Goal: Information Seeking & Learning: Learn about a topic

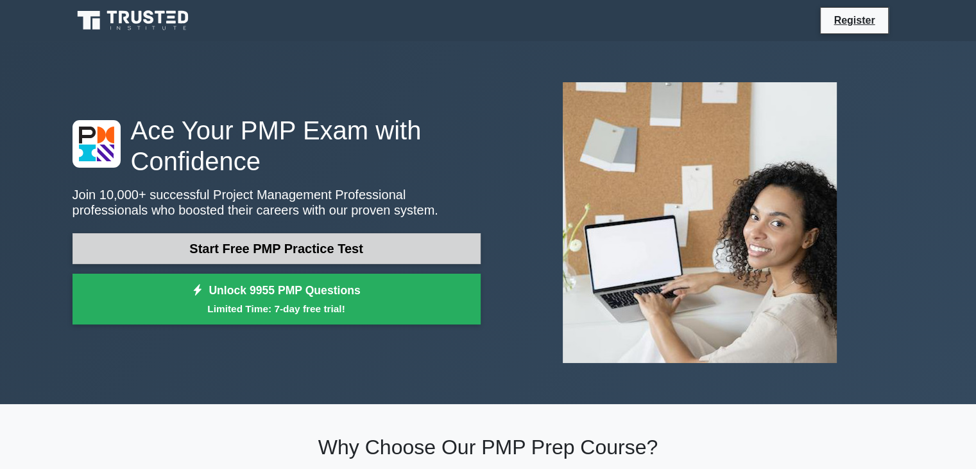
click at [248, 249] on link "Start Free PMP Practice Test" at bounding box center [277, 248] width 408 height 31
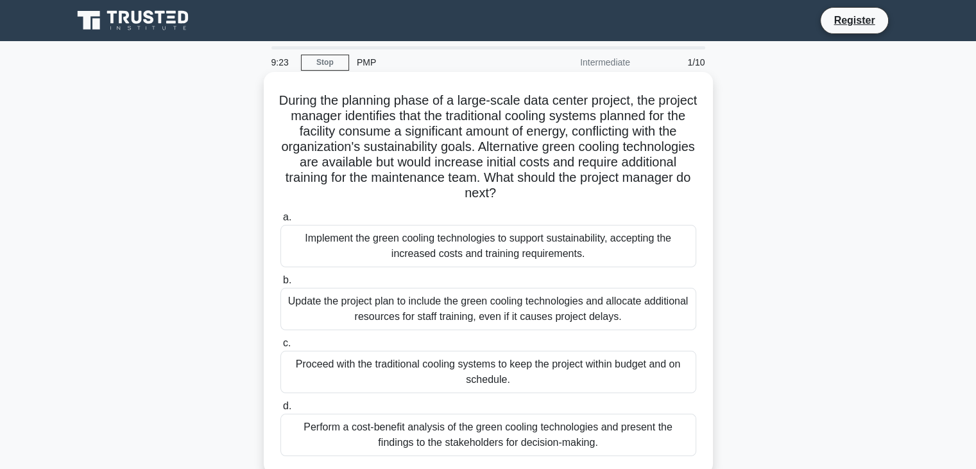
scroll to position [64, 0]
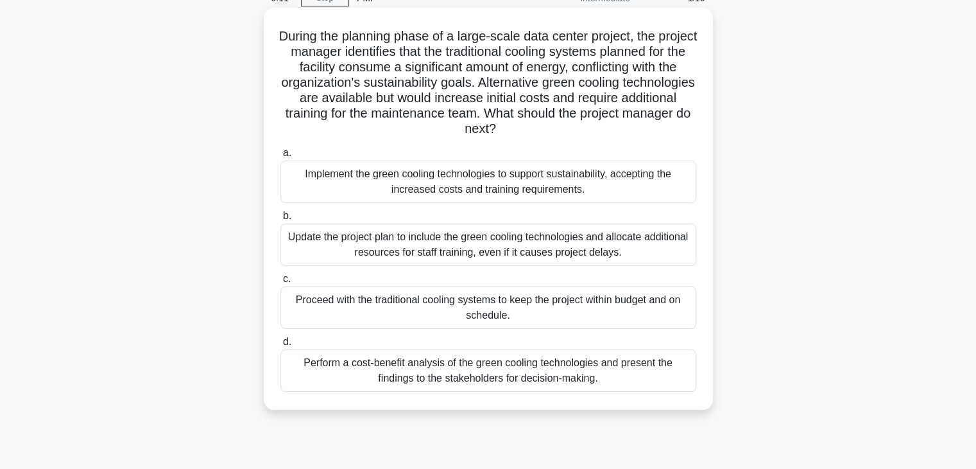
click at [523, 381] on div "Perform a cost-benefit analysis of the green cooling technologies and present t…" at bounding box center [489, 370] width 416 height 42
click at [281, 346] on input "d. Perform a cost-benefit analysis of the green cooling technologies and presen…" at bounding box center [281, 342] width 0 height 8
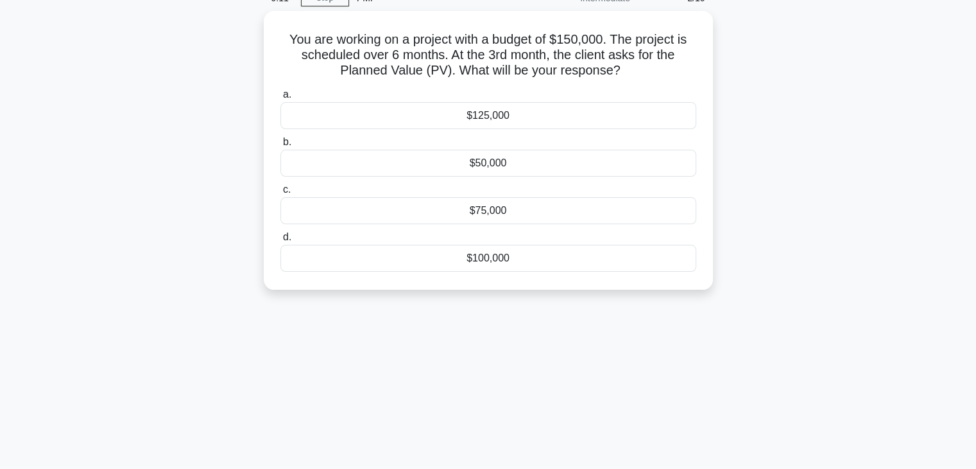
scroll to position [0, 0]
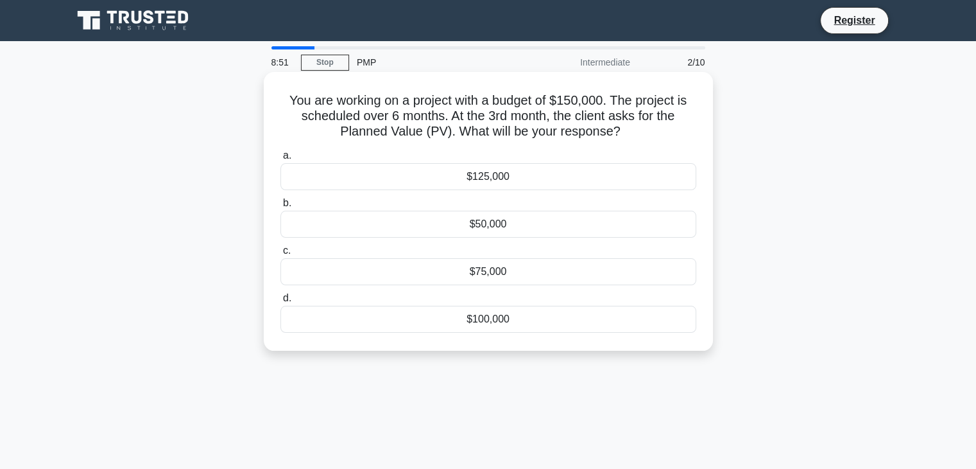
click at [490, 181] on div "$125,000" at bounding box center [489, 176] width 416 height 27
click at [281, 160] on input "a. $125,000" at bounding box center [281, 156] width 0 height 8
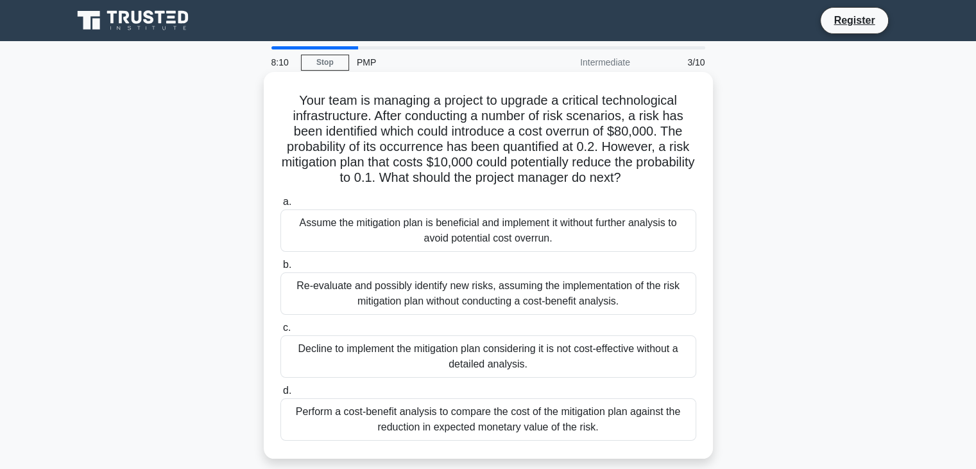
click at [553, 425] on div "Perform a cost-benefit analysis to compare the cost of the mitigation plan agai…" at bounding box center [489, 419] width 416 height 42
click at [281, 395] on input "d. Perform a cost-benefit analysis to compare the cost of the mitigation plan a…" at bounding box center [281, 390] width 0 height 8
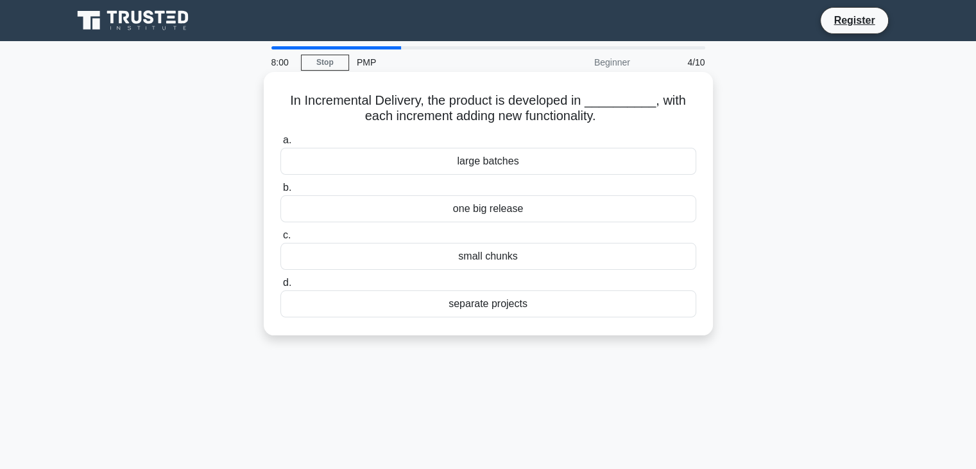
click at [493, 264] on div "small chunks" at bounding box center [489, 256] width 416 height 27
click at [281, 239] on input "c. small chunks" at bounding box center [281, 235] width 0 height 8
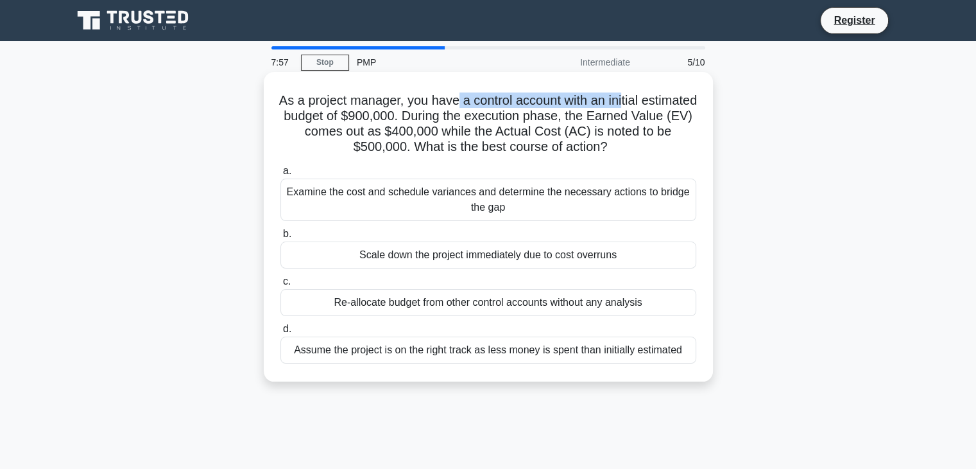
drag, startPoint x: 517, startPoint y: 94, endPoint x: 655, endPoint y: 94, distance: 138.0
click at [655, 94] on h5 "As a project manager, you have a control account with an initial estimated budg…" at bounding box center [488, 123] width 419 height 63
click at [612, 121] on h5 "As a project manager, you have a control account with an initial estimated budg…" at bounding box center [488, 123] width 419 height 63
drag, startPoint x: 334, startPoint y: 120, endPoint x: 410, endPoint y: 116, distance: 75.8
click at [410, 116] on h5 "As a project manager, you have a control account with an initial estimated budg…" at bounding box center [488, 123] width 419 height 63
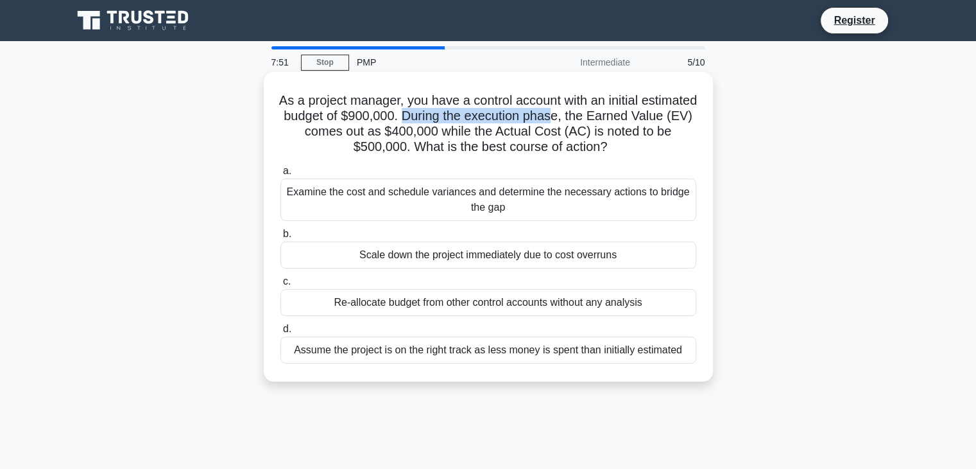
drag, startPoint x: 465, startPoint y: 123, endPoint x: 621, endPoint y: 121, distance: 156.0
click at [621, 121] on h5 "As a project manager, you have a control account with an initial estimated budg…" at bounding box center [488, 123] width 419 height 63
drag, startPoint x: 320, startPoint y: 127, endPoint x: 354, endPoint y: 127, distance: 34.0
click at [354, 127] on h5 "As a project manager, you have a control account with an initial estimated budg…" at bounding box center [488, 123] width 419 height 63
drag, startPoint x: 374, startPoint y: 129, endPoint x: 479, endPoint y: 134, distance: 104.8
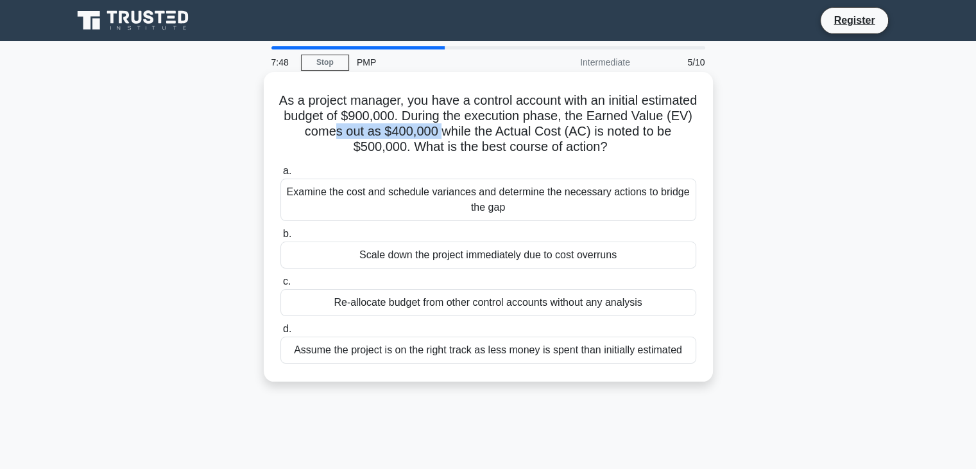
click at [479, 134] on h5 "As a project manager, you have a control account with an initial estimated budg…" at bounding box center [488, 123] width 419 height 63
drag, startPoint x: 497, startPoint y: 138, endPoint x: 614, endPoint y: 137, distance: 116.8
click at [614, 137] on h5 "As a project manager, you have a control account with an initial estimated budg…" at bounding box center [488, 123] width 419 height 63
drag, startPoint x: 444, startPoint y: 144, endPoint x: 541, endPoint y: 141, distance: 97.0
click at [541, 141] on h5 "As a project manager, you have a control account with an initial estimated budg…" at bounding box center [488, 123] width 419 height 63
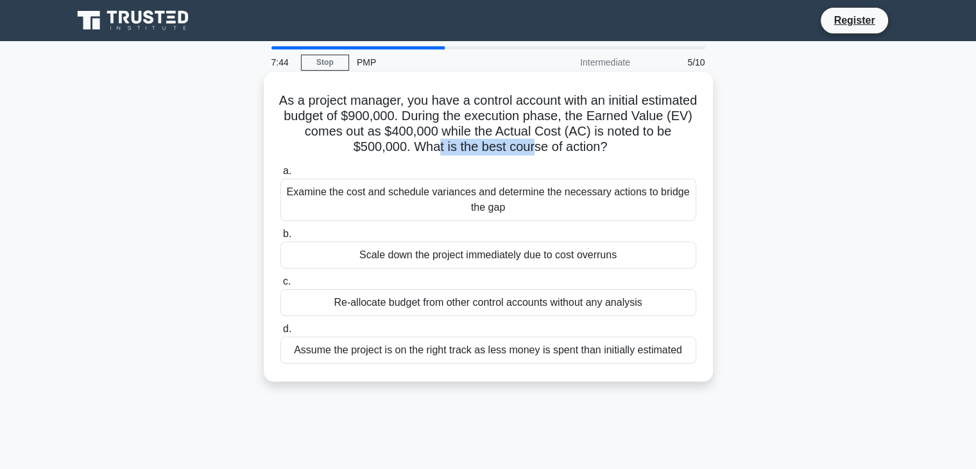
click at [541, 141] on h5 "As a project manager, you have a control account with an initial estimated budg…" at bounding box center [488, 123] width 419 height 63
click at [501, 210] on div "Examine the cost and schedule variances and determine the necessary actions to …" at bounding box center [489, 199] width 416 height 42
click at [281, 175] on input "a. Examine the cost and schedule variances and determine the necessary actions …" at bounding box center [281, 171] width 0 height 8
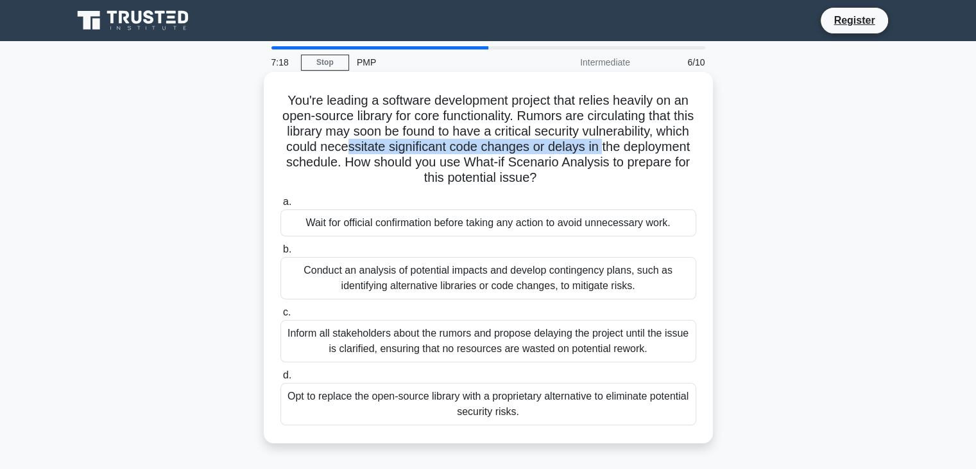
drag, startPoint x: 439, startPoint y: 147, endPoint x: 657, endPoint y: 150, distance: 218.3
click at [657, 150] on h5 "You're leading a software development project that relies heavily on an open-so…" at bounding box center [488, 139] width 419 height 94
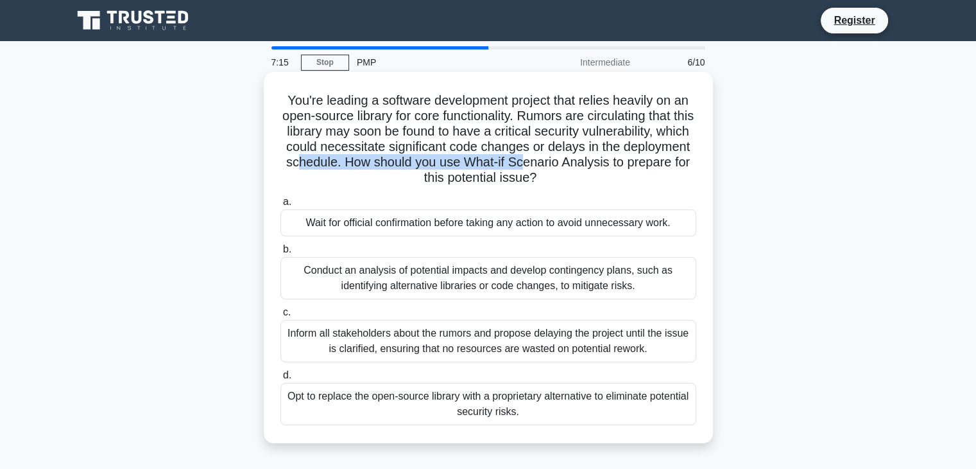
drag, startPoint x: 363, startPoint y: 162, endPoint x: 593, endPoint y: 162, distance: 230.5
click at [593, 162] on h5 "You're leading a software development project that relies heavily on an open-so…" at bounding box center [488, 139] width 419 height 94
drag, startPoint x: 395, startPoint y: 181, endPoint x: 403, endPoint y: 181, distance: 7.1
click at [403, 181] on h5 "You're leading a software development project that relies heavily on an open-so…" at bounding box center [488, 139] width 419 height 94
click at [486, 228] on div "Wait for official confirmation before taking any action to avoid unnecessary wo…" at bounding box center [489, 222] width 416 height 27
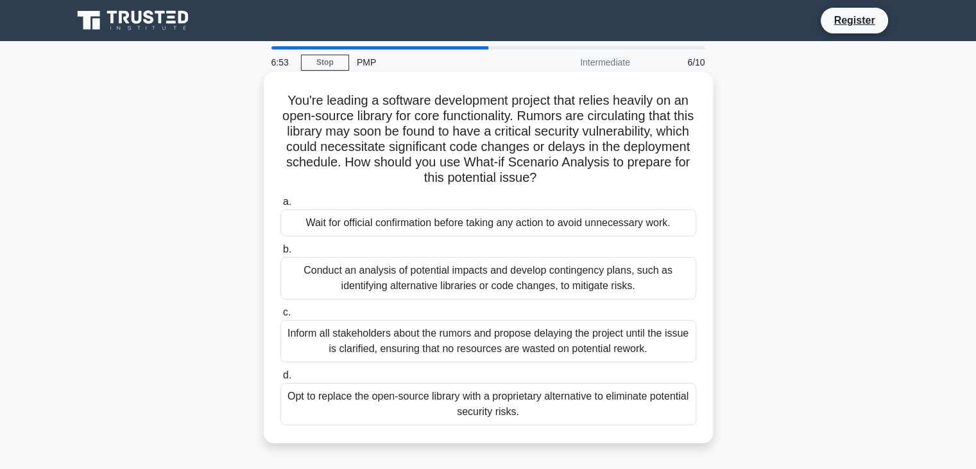
click at [281, 206] on input "a. Wait for official confirmation before taking any action to avoid unnecessary…" at bounding box center [281, 202] width 0 height 8
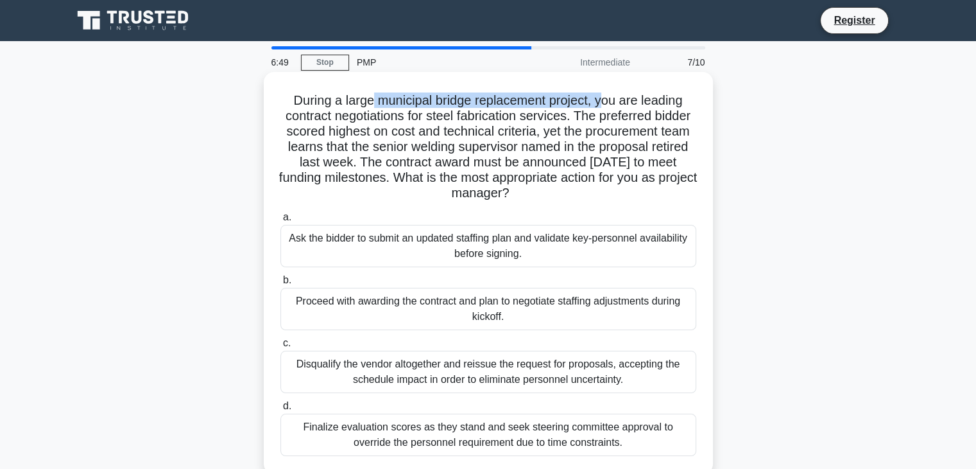
drag, startPoint x: 368, startPoint y: 105, endPoint x: 609, endPoint y: 105, distance: 240.7
click at [609, 105] on h5 "During a large municipal bridge replacement project, you are leading contract n…" at bounding box center [488, 146] width 419 height 109
drag, startPoint x: 410, startPoint y: 116, endPoint x: 585, endPoint y: 117, distance: 175.3
click at [585, 117] on h5 "During a large municipal bridge replacement project, you are leading contract n…" at bounding box center [488, 146] width 419 height 109
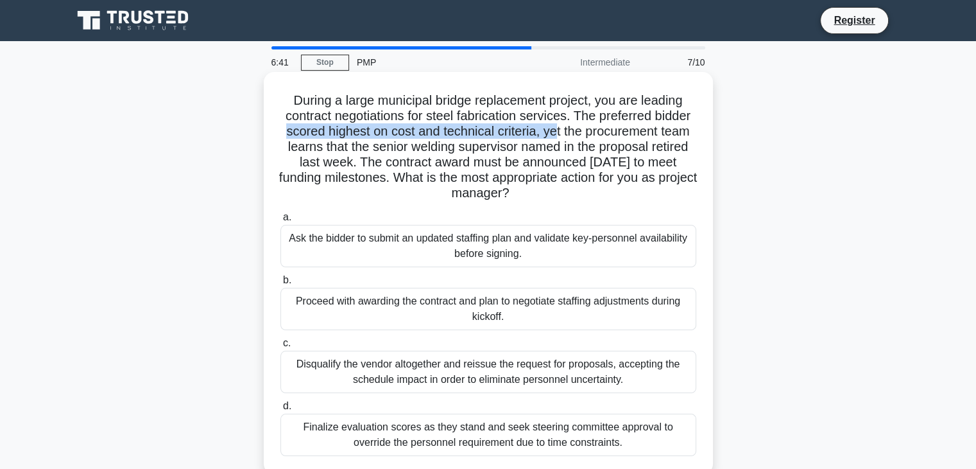
drag, startPoint x: 359, startPoint y: 137, endPoint x: 634, endPoint y: 135, distance: 274.1
click at [634, 135] on h5 "During a large municipal bridge replacement project, you are leading contract n…" at bounding box center [488, 146] width 419 height 109
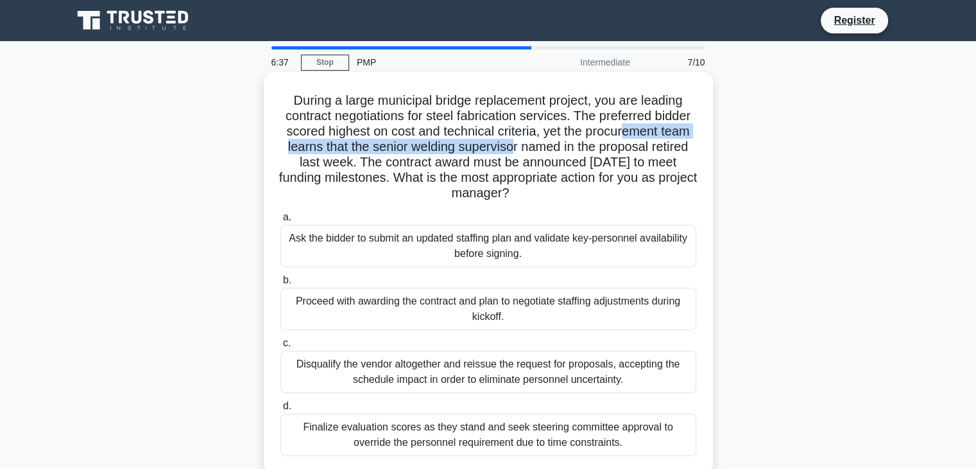
drag, startPoint x: 322, startPoint y: 146, endPoint x: 629, endPoint y: 150, distance: 306.9
click at [629, 150] on h5 "During a large municipal bridge replacement project, you are leading contract n…" at bounding box center [488, 146] width 419 height 109
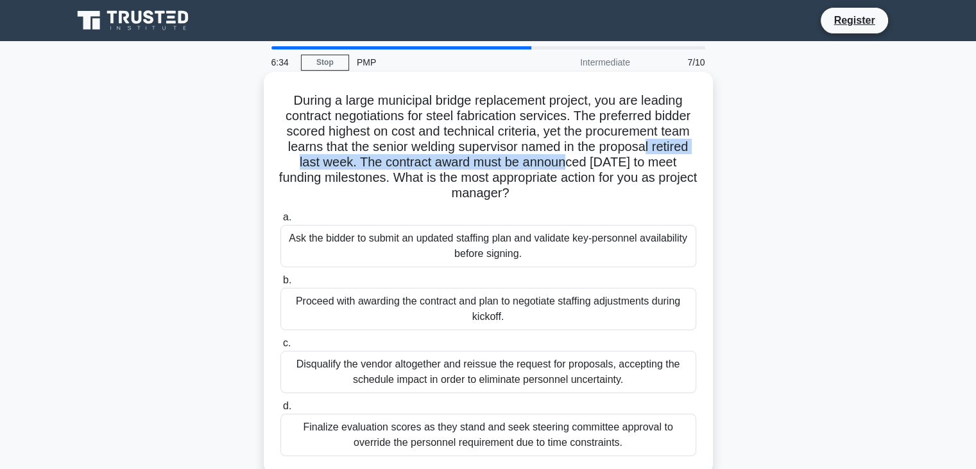
drag, startPoint x: 352, startPoint y: 158, endPoint x: 673, endPoint y: 157, distance: 321.0
click at [673, 157] on h5 "During a large municipal bridge replacement project, you are leading contract n…" at bounding box center [488, 146] width 419 height 109
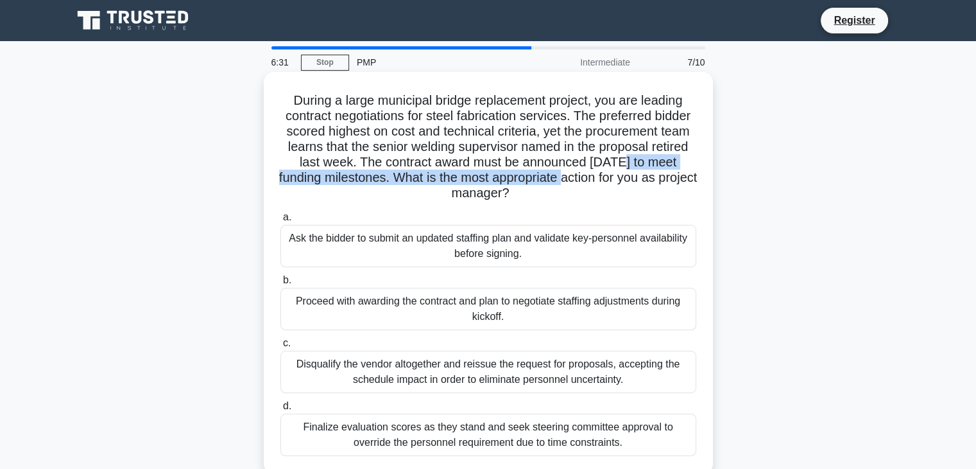
drag, startPoint x: 307, startPoint y: 175, endPoint x: 665, endPoint y: 173, distance: 358.2
click at [665, 173] on h5 "During a large municipal bridge replacement project, you are leading contract n…" at bounding box center [488, 146] width 419 height 109
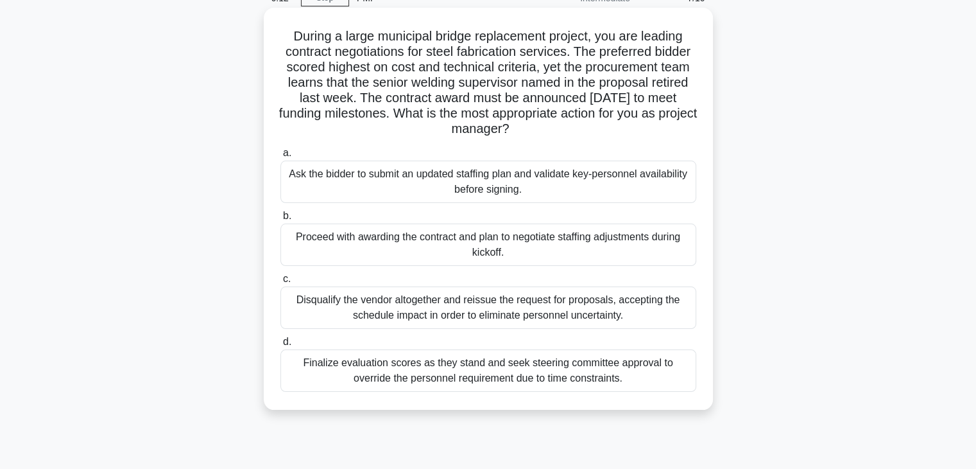
click at [505, 186] on div "Ask the bidder to submit an updated staffing plan and validate key-personnel av…" at bounding box center [489, 181] width 416 height 42
click at [281, 157] on input "a. Ask the bidder to submit an updated staffing plan and validate key-personnel…" at bounding box center [281, 153] width 0 height 8
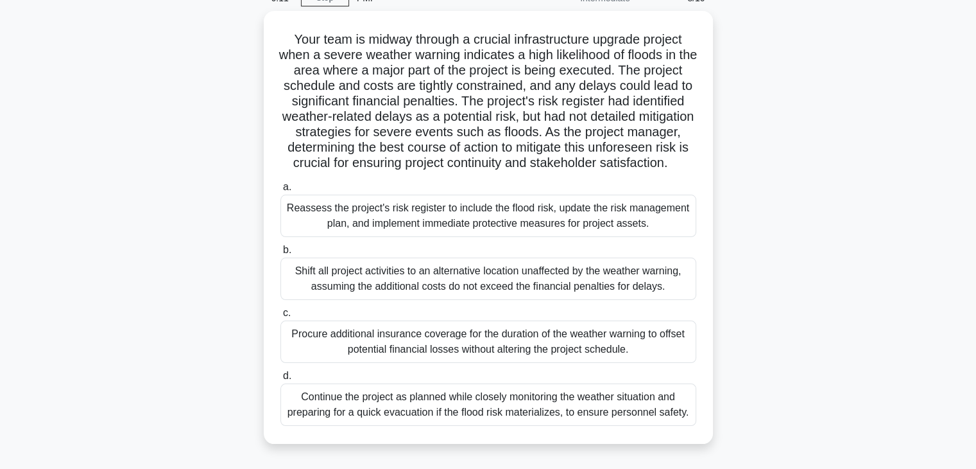
scroll to position [0, 0]
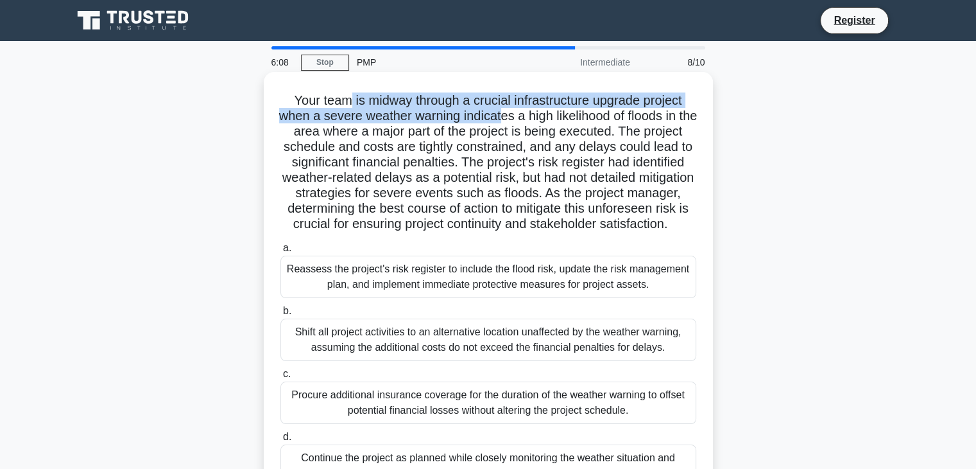
drag, startPoint x: 344, startPoint y: 100, endPoint x: 508, endPoint y: 113, distance: 164.9
click at [508, 113] on h5 "Your team is midway through a crucial infrastructure upgrade project when a sev…" at bounding box center [488, 162] width 419 height 140
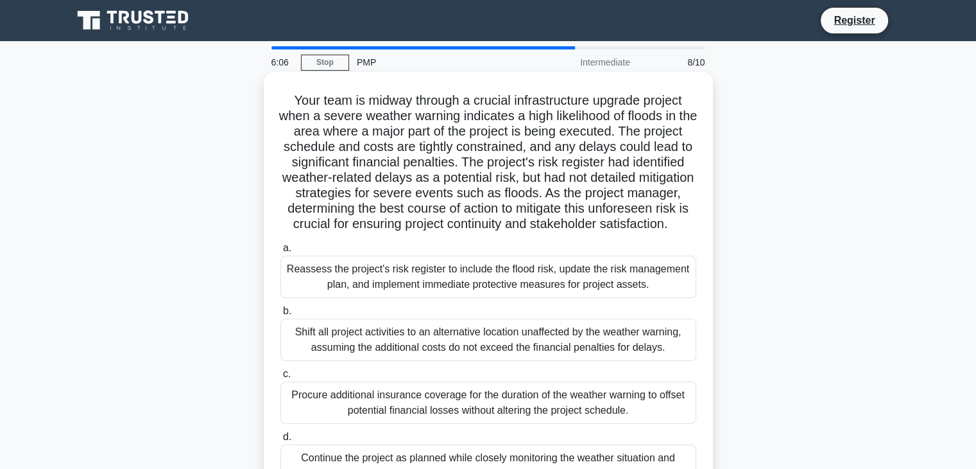
click at [452, 136] on h5 "Your team is midway through a crucial infrastructure upgrade project when a sev…" at bounding box center [488, 162] width 419 height 140
drag, startPoint x: 511, startPoint y: 116, endPoint x: 684, endPoint y: 114, distance: 172.7
click at [684, 114] on h5 "Your team is midway through a crucial infrastructure upgrade project when a sev…" at bounding box center [488, 162] width 419 height 140
drag, startPoint x: 377, startPoint y: 134, endPoint x: 390, endPoint y: 134, distance: 12.8
click at [390, 134] on h5 "Your team is midway through a crucial infrastructure upgrade project when a sev…" at bounding box center [488, 162] width 419 height 140
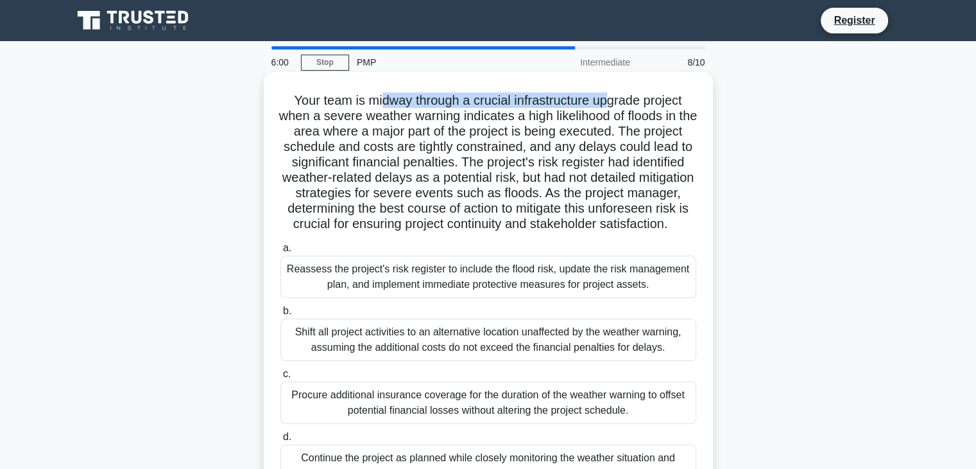
drag, startPoint x: 379, startPoint y: 104, endPoint x: 610, endPoint y: 103, distance: 230.5
click at [610, 103] on h5 "Your team is midway through a crucial infrastructure upgrade project when a sev…" at bounding box center [488, 162] width 419 height 140
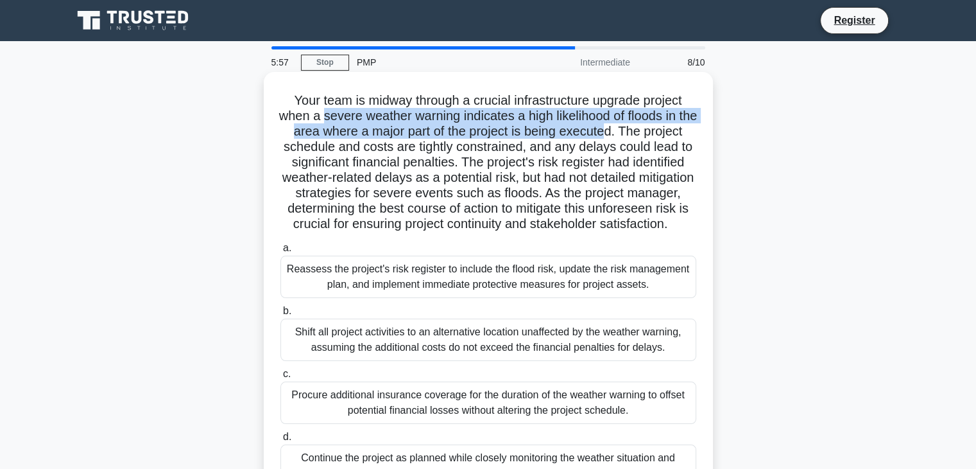
drag, startPoint x: 329, startPoint y: 121, endPoint x: 642, endPoint y: 128, distance: 313.3
click at [642, 128] on h5 "Your team is midway through a crucial infrastructure upgrade project when a sev…" at bounding box center [488, 162] width 419 height 140
click at [446, 138] on h5 "Your team is midway through a crucial infrastructure upgrade project when a sev…" at bounding box center [488, 162] width 419 height 140
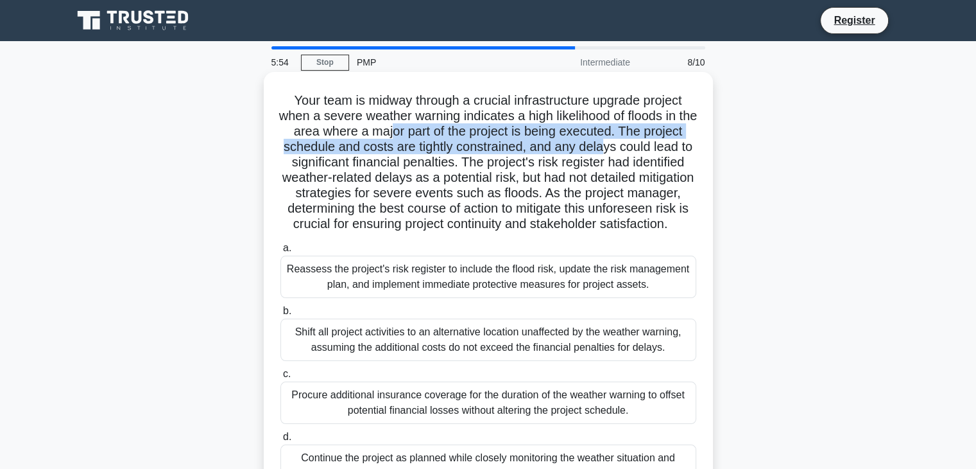
drag, startPoint x: 422, startPoint y: 133, endPoint x: 652, endPoint y: 141, distance: 229.9
click at [652, 141] on h5 "Your team is midway through a crucial infrastructure upgrade project when a sev…" at bounding box center [488, 162] width 419 height 140
click at [351, 149] on h5 "Your team is midway through a crucial infrastructure upgrade project when a sev…" at bounding box center [488, 162] width 419 height 140
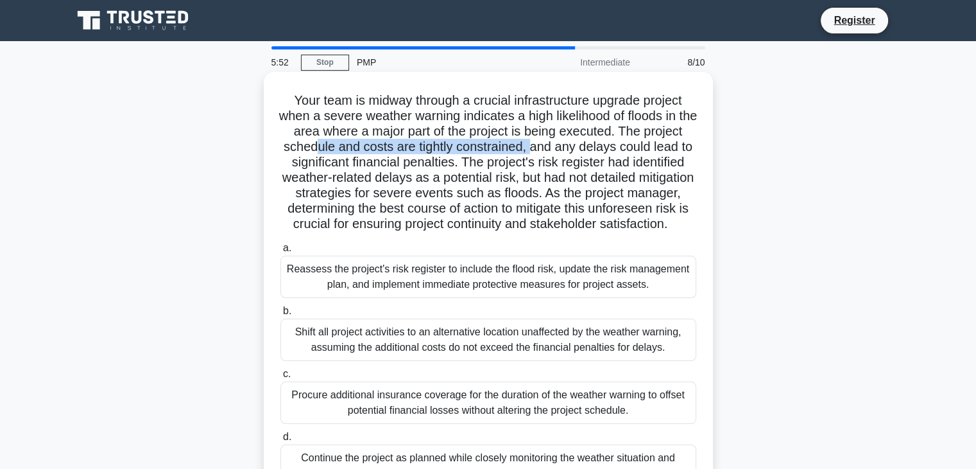
drag, startPoint x: 358, startPoint y: 147, endPoint x: 576, endPoint y: 153, distance: 218.3
click at [576, 153] on h5 "Your team is midway through a crucial infrastructure upgrade project when a sev…" at bounding box center [488, 162] width 419 height 140
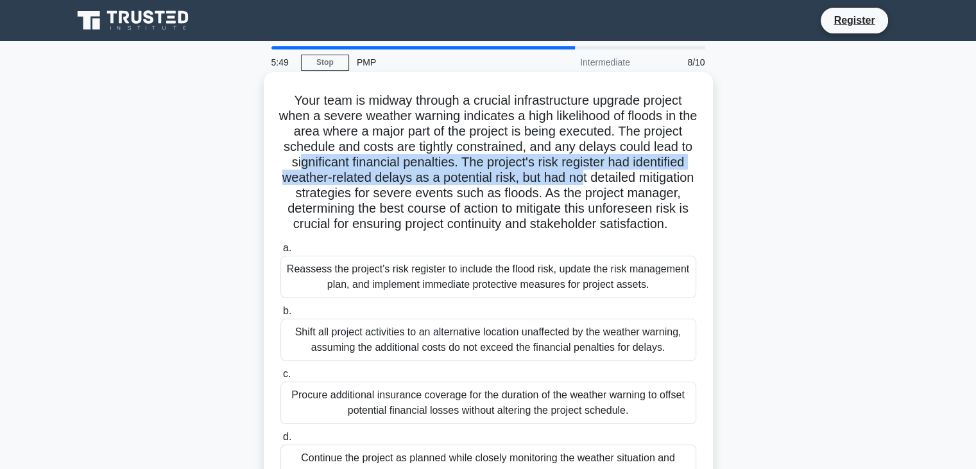
drag, startPoint x: 345, startPoint y: 160, endPoint x: 670, endPoint y: 177, distance: 325.9
click at [670, 177] on h5 "Your team is midway through a crucial infrastructure upgrade project when a sev…" at bounding box center [488, 162] width 419 height 140
click at [342, 178] on h5 "Your team is midway through a crucial infrastructure upgrade project when a sev…" at bounding box center [488, 162] width 419 height 140
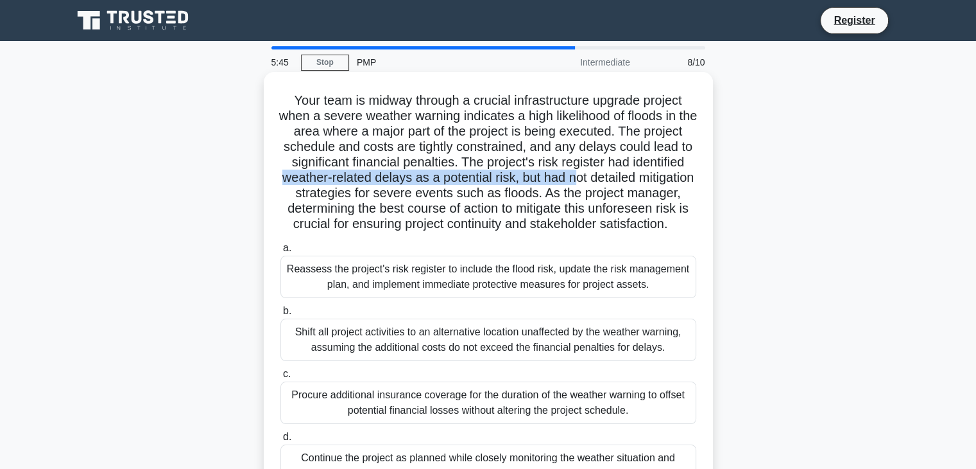
drag, startPoint x: 359, startPoint y: 178, endPoint x: 662, endPoint y: 180, distance: 303.7
click at [662, 180] on h5 "Your team is midway through a crucial infrastructure upgrade project when a sev…" at bounding box center [488, 162] width 419 height 140
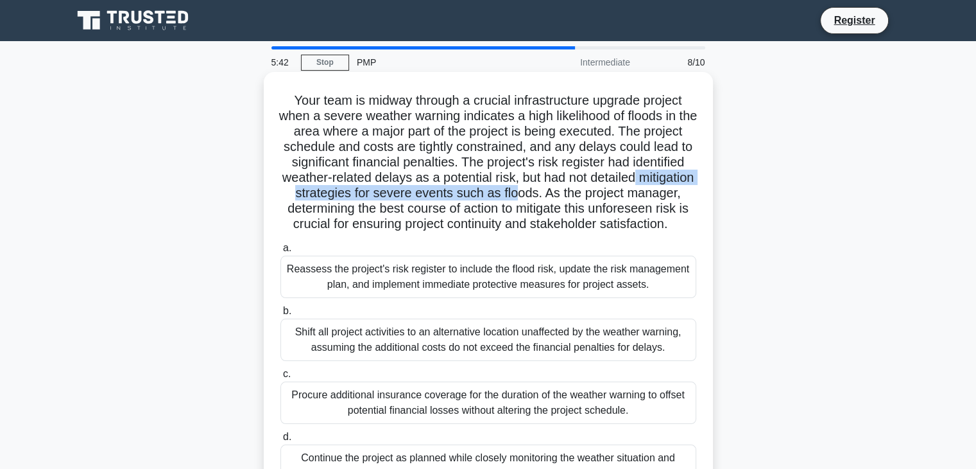
drag, startPoint x: 333, startPoint y: 189, endPoint x: 625, endPoint y: 198, distance: 292.2
click at [625, 198] on h5 "Your team is midway through a crucial infrastructure upgrade project when a sev…" at bounding box center [488, 162] width 419 height 140
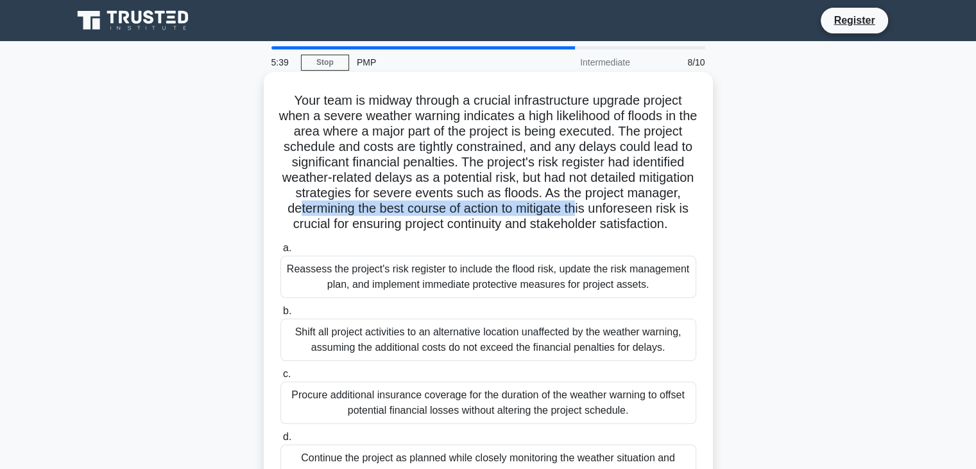
drag, startPoint x: 395, startPoint y: 212, endPoint x: 666, endPoint y: 214, distance: 270.3
click at [682, 211] on h5 "Your team is midway through a crucial infrastructure upgrade project when a sev…" at bounding box center [488, 162] width 419 height 140
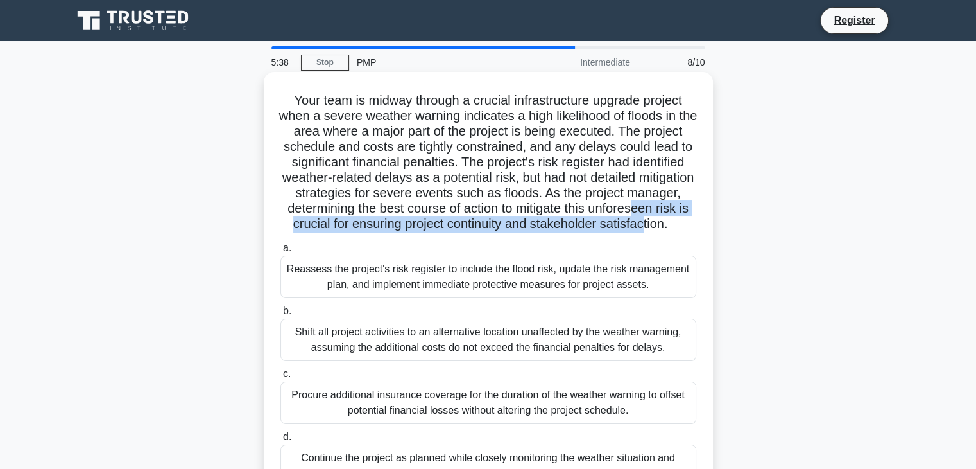
drag, startPoint x: 357, startPoint y: 224, endPoint x: 524, endPoint y: 234, distance: 167.2
click at [524, 232] on h5 "Your team is midway through a crucial infrastructure upgrade project when a sev…" at bounding box center [488, 162] width 419 height 140
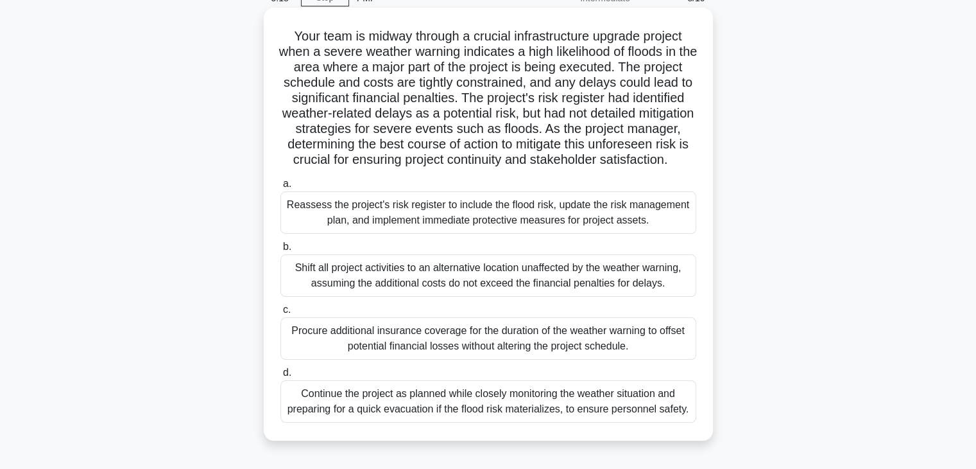
click at [567, 422] on div "Continue the project as planned while closely monitoring the weather situation …" at bounding box center [489, 401] width 416 height 42
click at [281, 377] on input "d. Continue the project as planned while closely monitoring the weather situati…" at bounding box center [281, 372] width 0 height 8
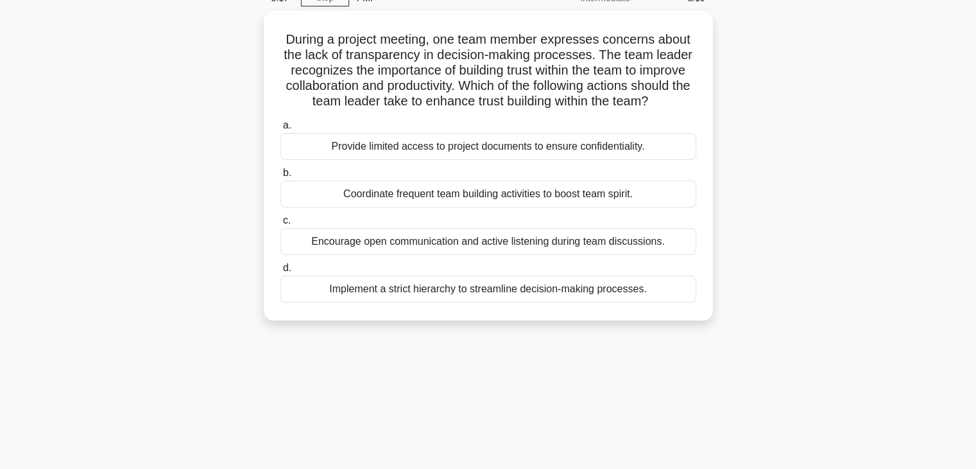
scroll to position [0, 0]
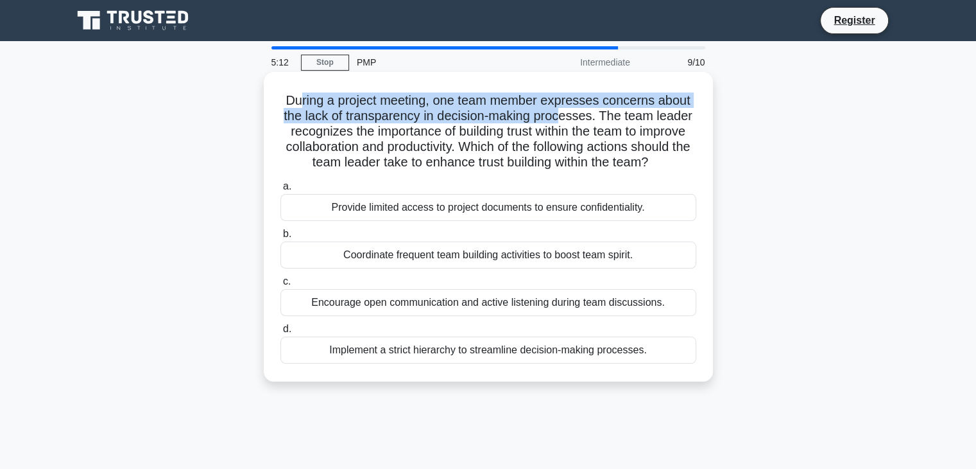
drag, startPoint x: 298, startPoint y: 98, endPoint x: 564, endPoint y: 117, distance: 266.5
click at [564, 117] on h5 "During a project meeting, one team member expresses concerns about the lack of …" at bounding box center [488, 131] width 419 height 78
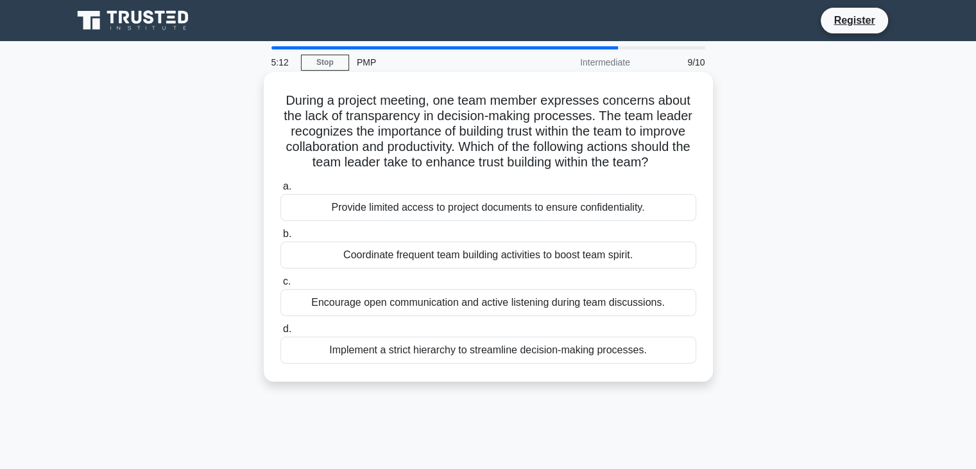
click at [412, 128] on h5 "During a project meeting, one team member expresses concerns about the lack of …" at bounding box center [488, 131] width 419 height 78
drag, startPoint x: 371, startPoint y: 114, endPoint x: 551, endPoint y: 123, distance: 180.0
click at [551, 123] on h5 "During a project meeting, one team member expresses concerns about the lack of …" at bounding box center [488, 131] width 419 height 78
drag, startPoint x: 313, startPoint y: 126, endPoint x: 634, endPoint y: 132, distance: 321.0
click at [634, 132] on h5 "During a project meeting, one team member expresses concerns about the lack of …" at bounding box center [488, 131] width 419 height 78
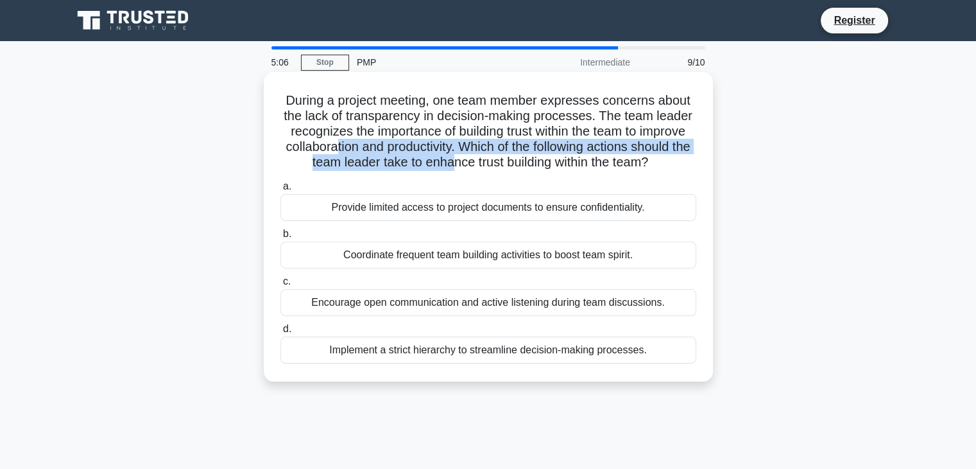
drag, startPoint x: 340, startPoint y: 144, endPoint x: 462, endPoint y: 162, distance: 123.3
click at [462, 162] on h5 "During a project meeting, one team member expresses concerns about the lack of …" at bounding box center [488, 131] width 419 height 78
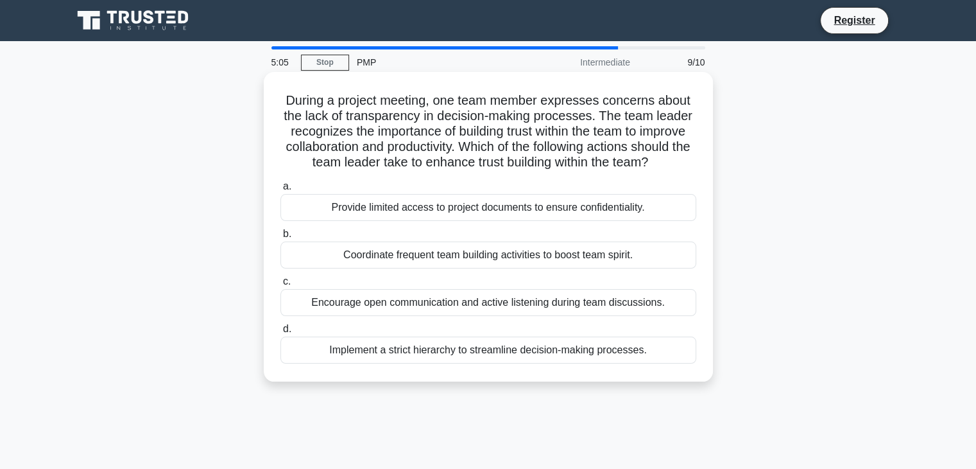
click at [548, 169] on h5 "During a project meeting, one team member expresses concerns about the lack of …" at bounding box center [488, 131] width 419 height 78
drag, startPoint x: 370, startPoint y: 162, endPoint x: 668, endPoint y: 170, distance: 297.3
click at [668, 170] on h5 "During a project meeting, one team member expresses concerns about the lack of …" at bounding box center [488, 131] width 419 height 78
click at [498, 309] on div "Encourage open communication and active listening during team discussions." at bounding box center [489, 302] width 416 height 27
click at [281, 286] on input "c. Encourage open communication and active listening during team discussions." at bounding box center [281, 281] width 0 height 8
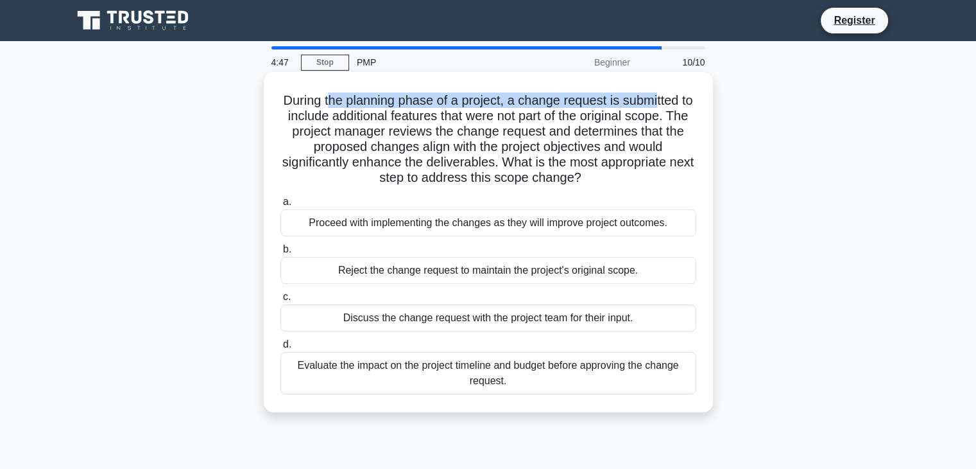
drag, startPoint x: 336, startPoint y: 101, endPoint x: 668, endPoint y: 107, distance: 332.6
click at [668, 107] on h5 "During the planning phase of a project, a change request is submitted to includ…" at bounding box center [488, 139] width 419 height 94
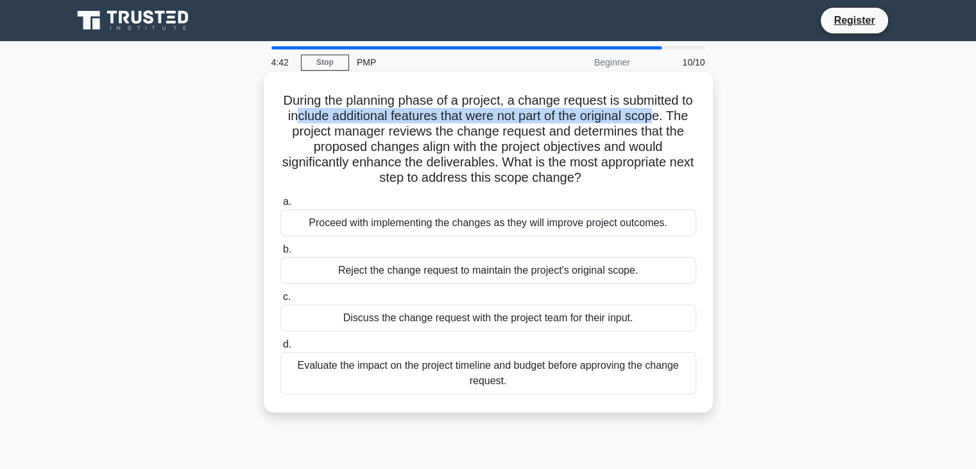
drag, startPoint x: 309, startPoint y: 120, endPoint x: 681, endPoint y: 119, distance: 371.7
click at [681, 119] on h5 "During the planning phase of a project, a change request is submitted to includ…" at bounding box center [488, 139] width 419 height 94
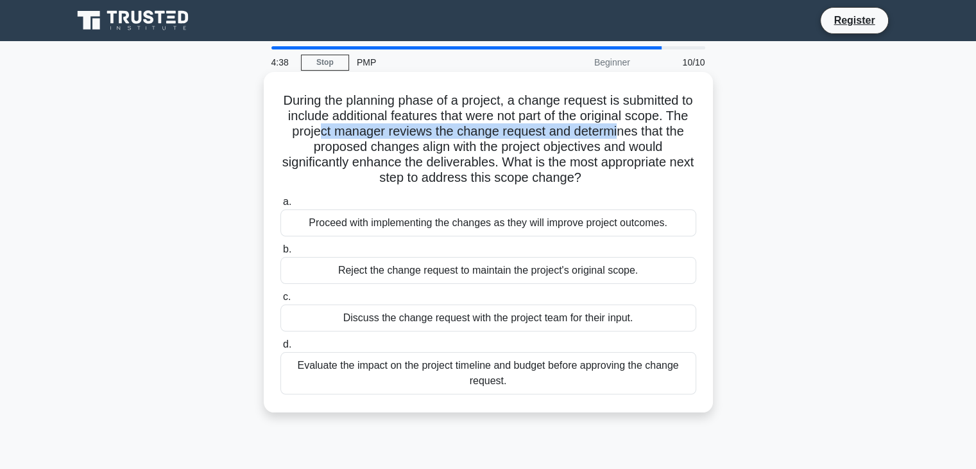
drag, startPoint x: 342, startPoint y: 128, endPoint x: 643, endPoint y: 130, distance: 301.7
click at [643, 130] on h5 "During the planning phase of a project, a change request is submitted to includ…" at bounding box center [488, 139] width 419 height 94
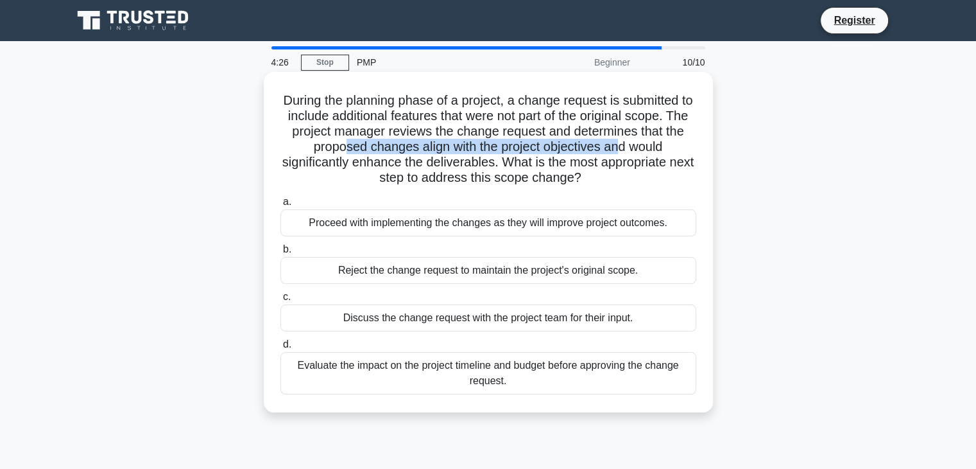
drag, startPoint x: 355, startPoint y: 140, endPoint x: 634, endPoint y: 150, distance: 278.8
click at [634, 150] on h5 "During the planning phase of a project, a change request is submitted to includ…" at bounding box center [488, 139] width 419 height 94
drag, startPoint x: 371, startPoint y: 161, endPoint x: 650, endPoint y: 177, distance: 279.1
click at [650, 177] on h5 "During the planning phase of a project, a change request is submitted to includ…" at bounding box center [488, 139] width 419 height 94
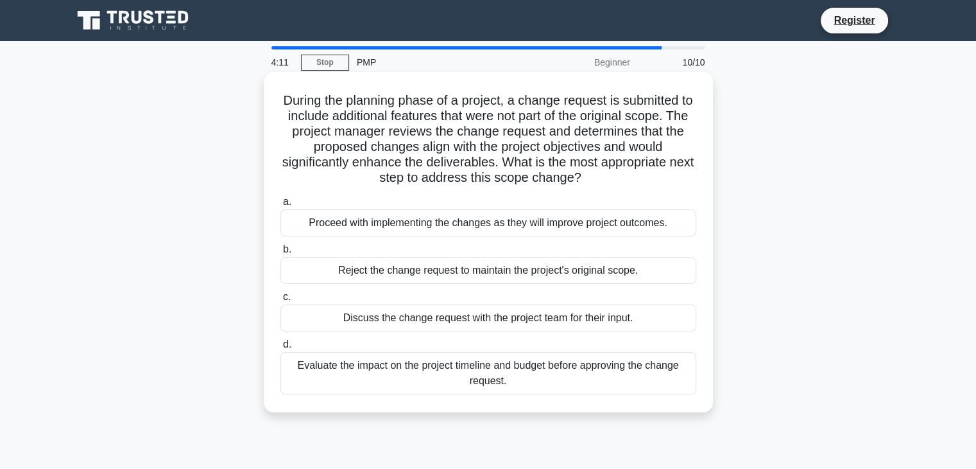
click at [542, 367] on div "Evaluate the impact on the project timeline and budget before approving the cha…" at bounding box center [489, 373] width 416 height 42
click at [281, 349] on input "d. Evaluate the impact on the project timeline and budget before approving the …" at bounding box center [281, 344] width 0 height 8
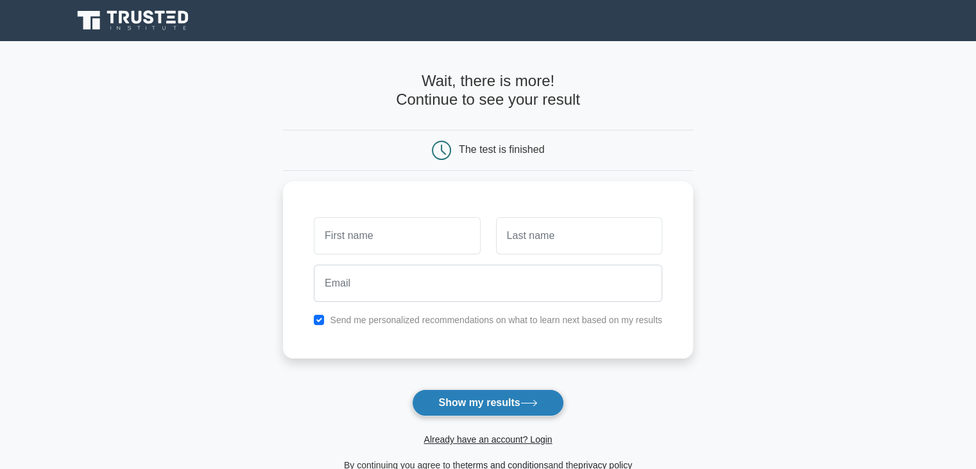
click at [451, 407] on button "Show my results" at bounding box center [488, 402] width 152 height 27
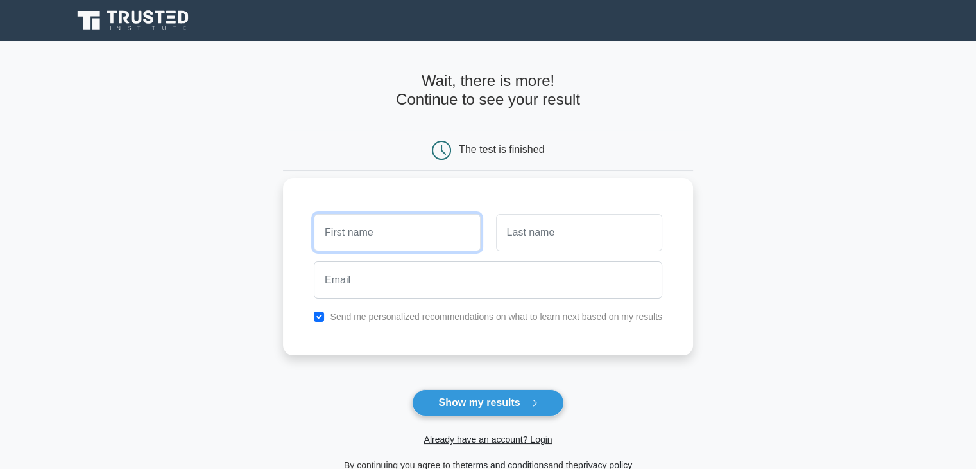
click at [358, 238] on input "text" at bounding box center [397, 232] width 166 height 37
type input "[PERSON_NAME]"
type input "Bidwai"
click at [318, 320] on input "checkbox" at bounding box center [319, 316] width 10 height 10
checkbox input "false"
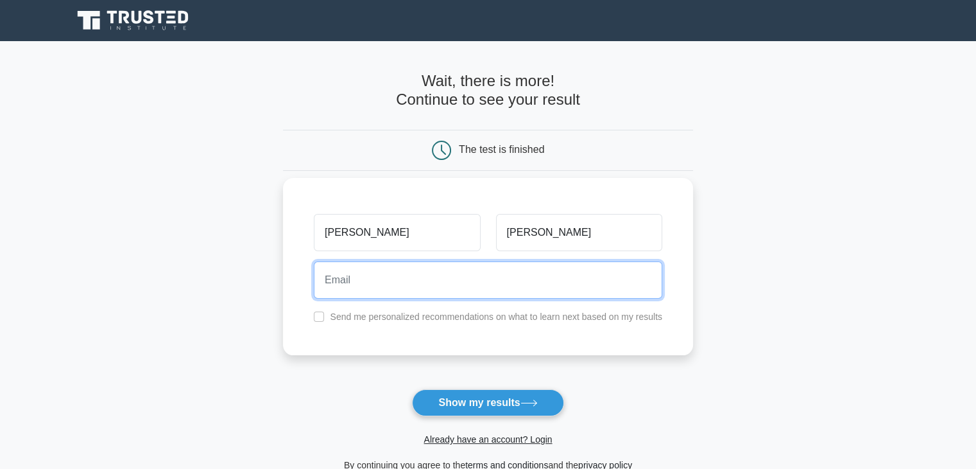
click at [378, 278] on input "email" at bounding box center [488, 279] width 349 height 37
click at [391, 281] on input "g.bidwai@thinkitive.com" at bounding box center [488, 279] width 349 height 37
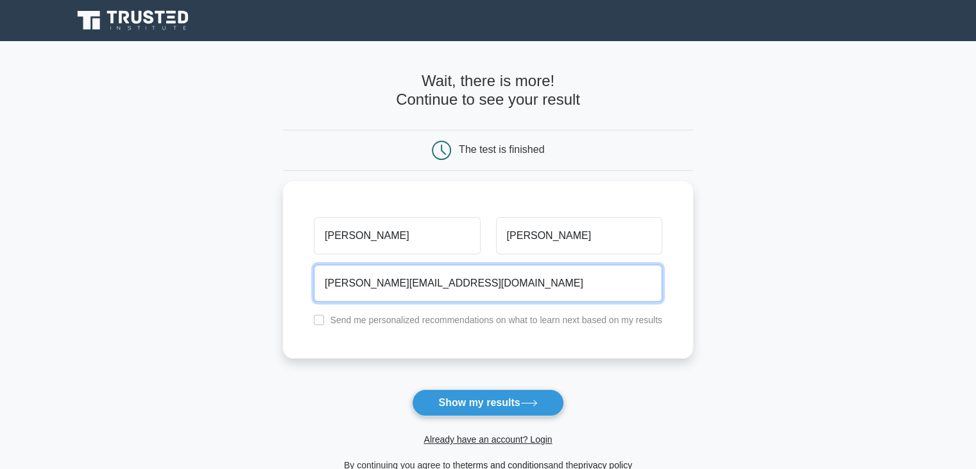
type input "g.bidwai@mailinator.com"
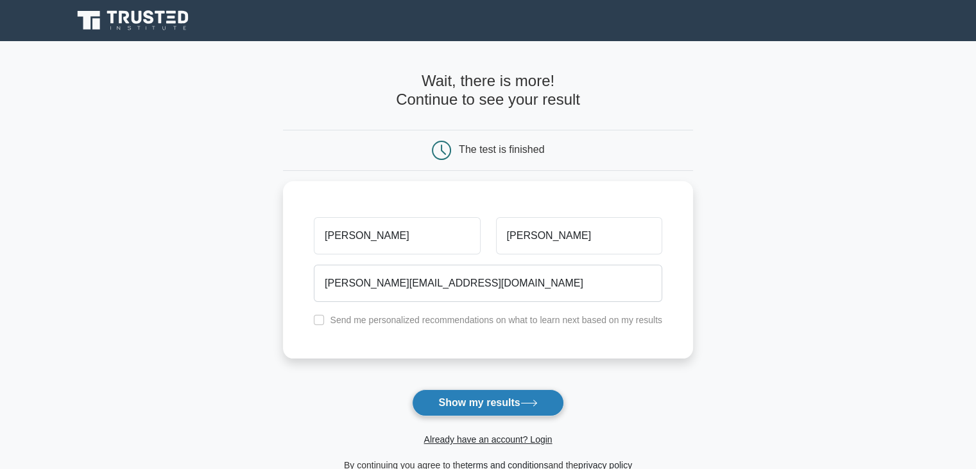
click at [485, 400] on button "Show my results" at bounding box center [488, 402] width 152 height 27
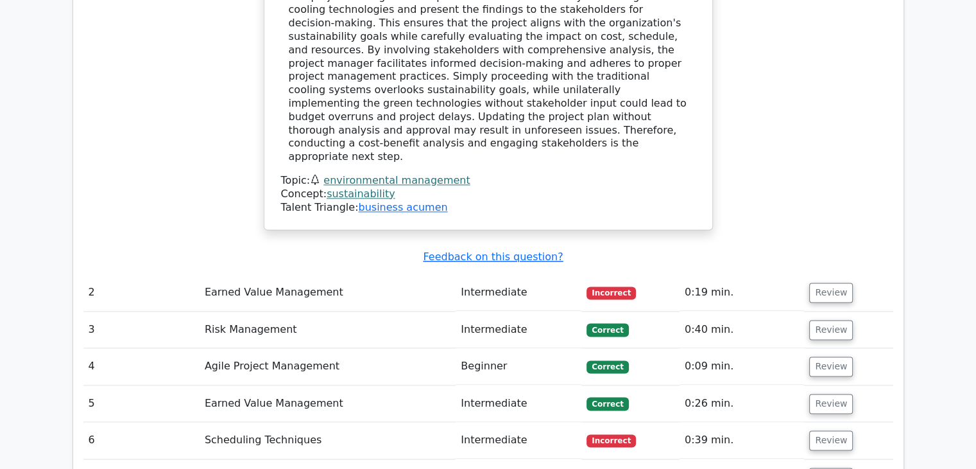
scroll to position [1663, 0]
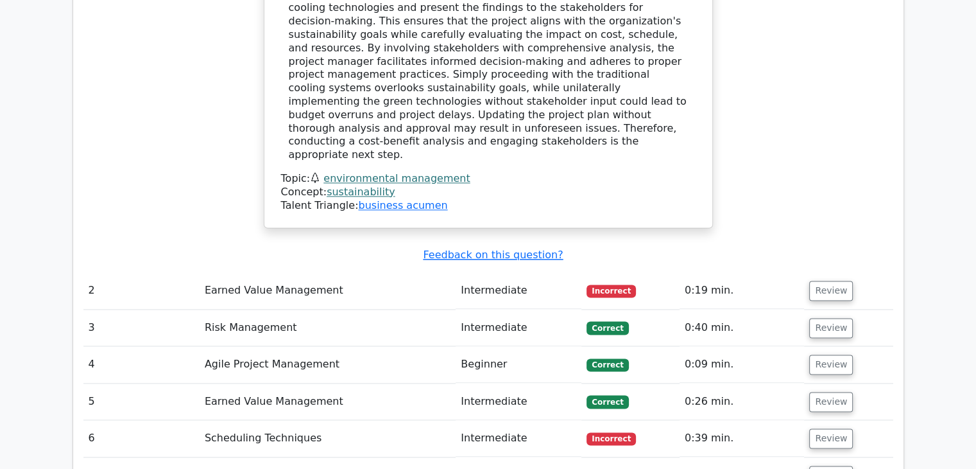
click at [345, 272] on td "Earned Value Management" at bounding box center [328, 290] width 256 height 37
click at [818, 281] on button "Review" at bounding box center [832, 291] width 44 height 20
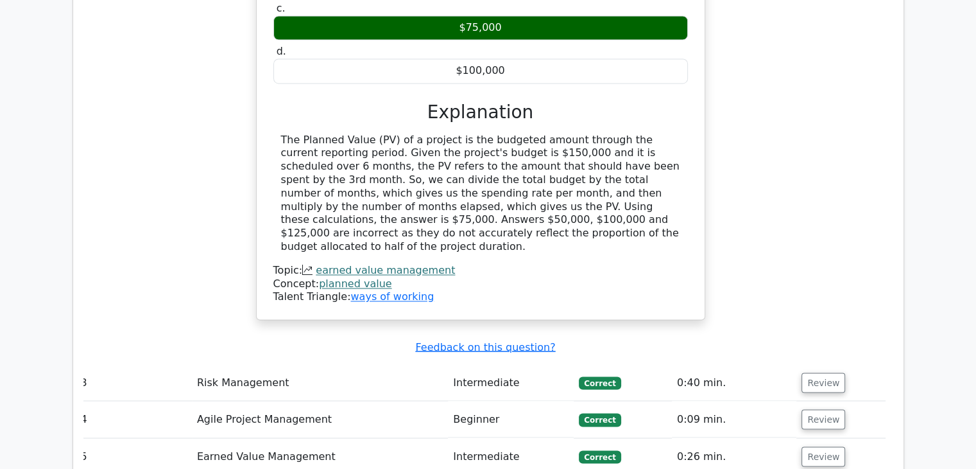
scroll to position [2198, 0]
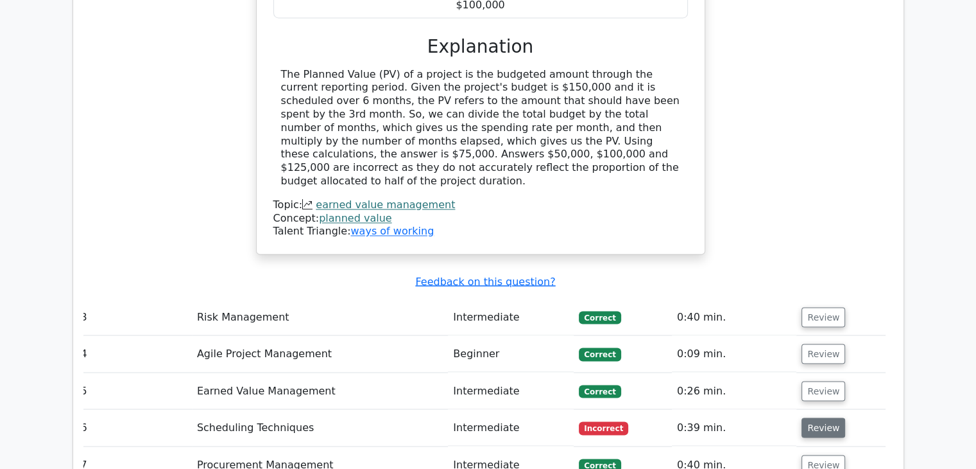
click at [813, 417] on button "Review" at bounding box center [824, 427] width 44 height 20
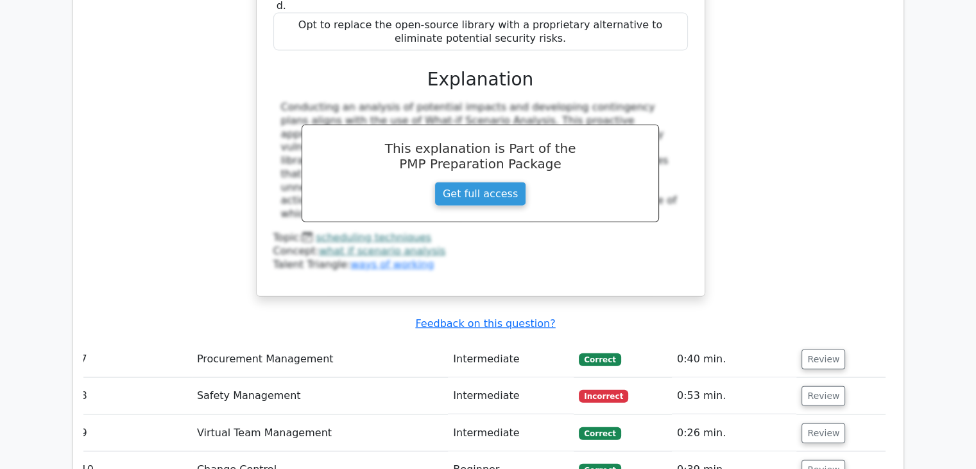
scroll to position [2972, 0]
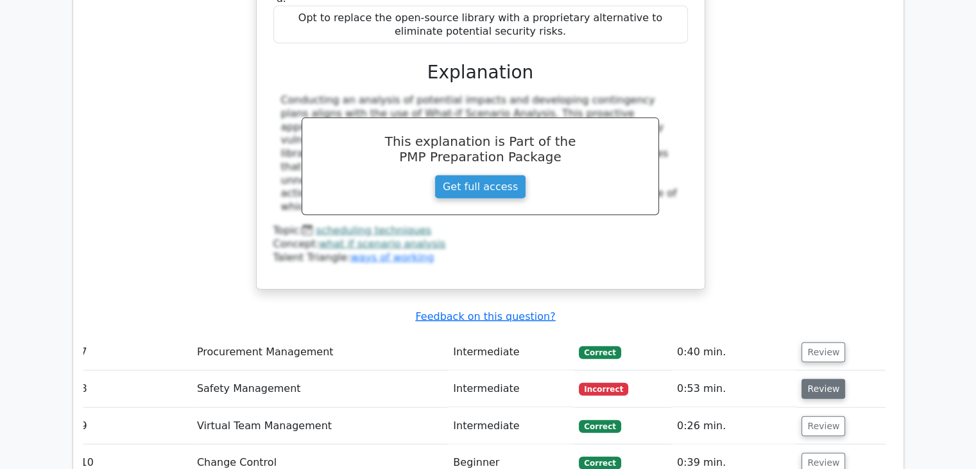
click at [835, 379] on button "Review" at bounding box center [824, 389] width 44 height 20
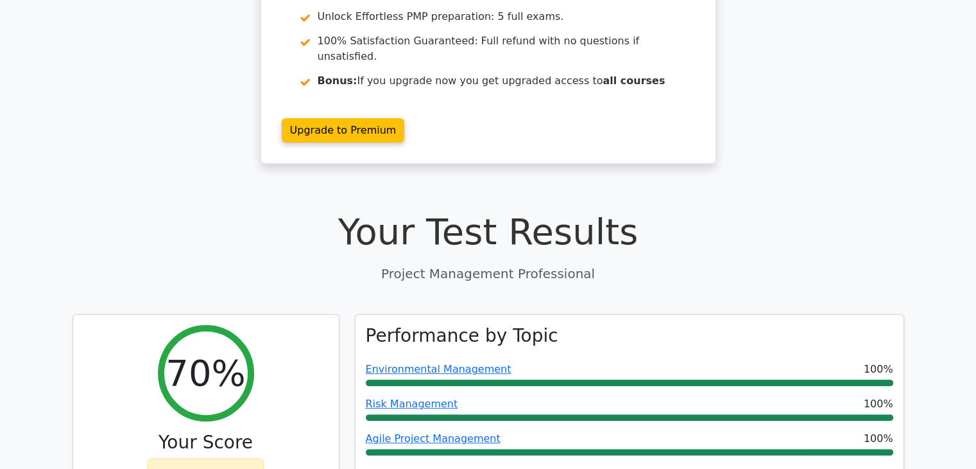
scroll to position [393, 0]
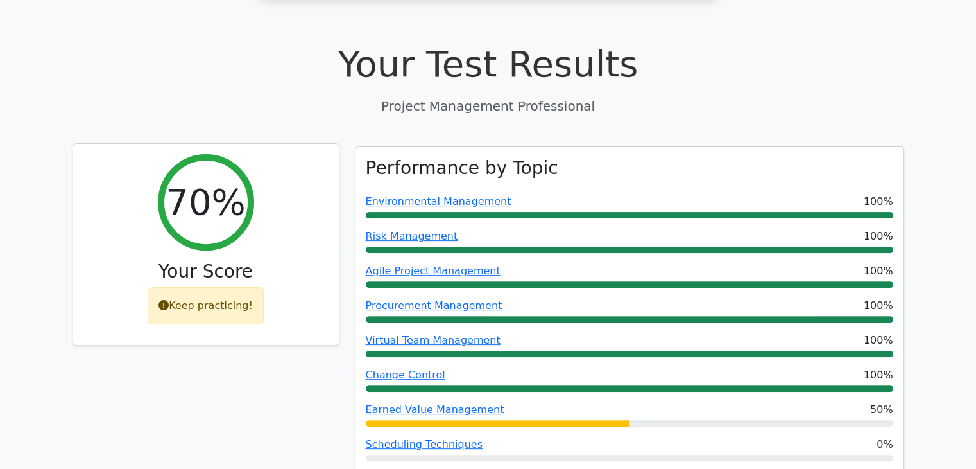
click at [211, 287] on div "Keep practicing!" at bounding box center [206, 305] width 116 height 37
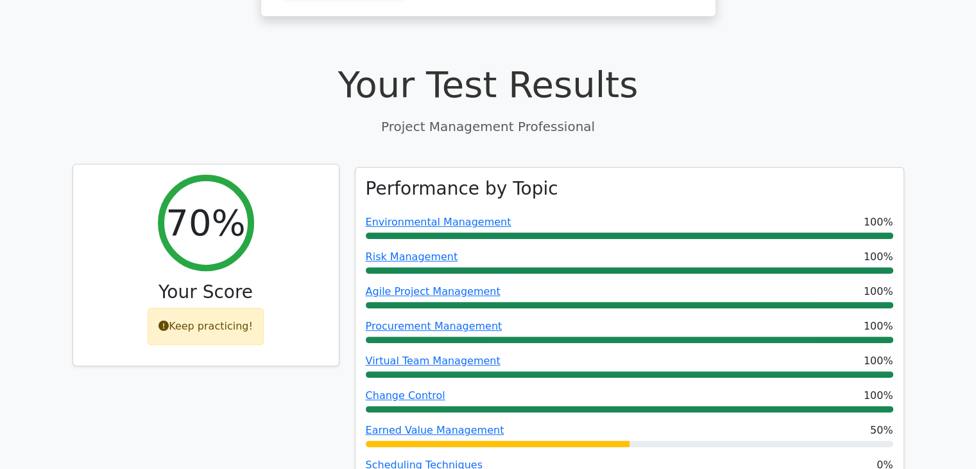
scroll to position [0, 0]
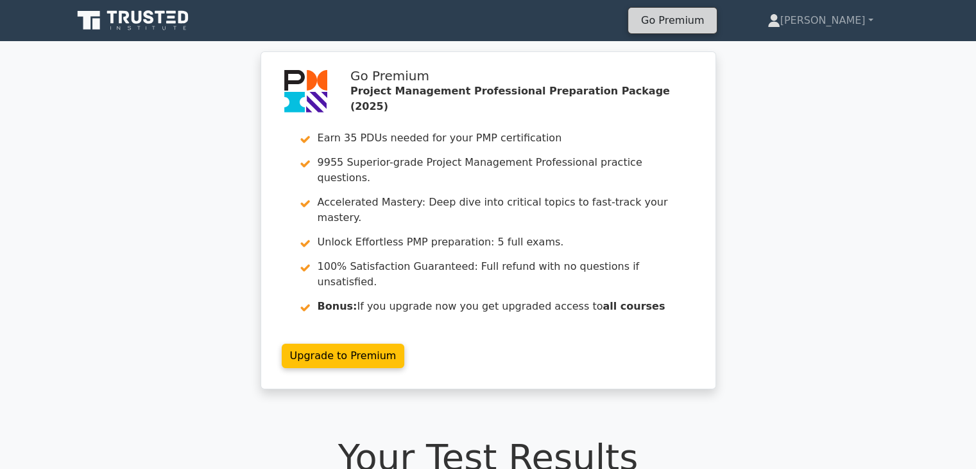
click at [712, 24] on link "Go Premium" at bounding box center [673, 20] width 78 height 17
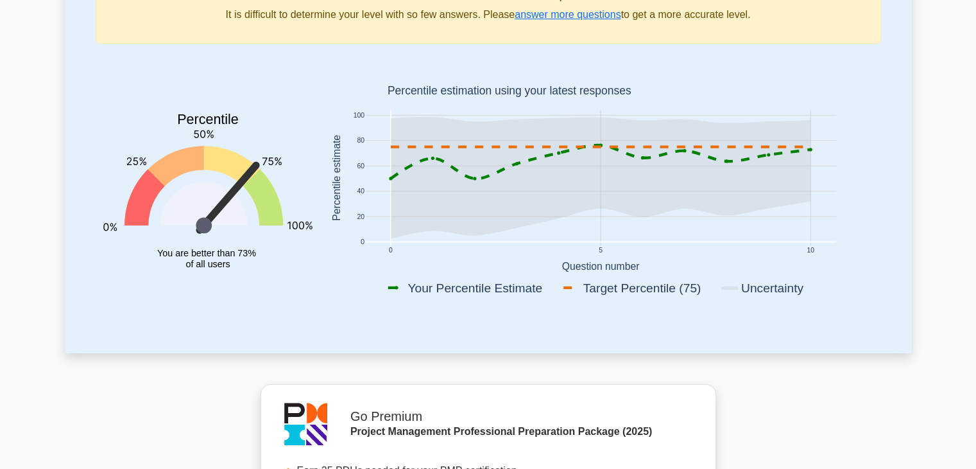
scroll to position [40, 0]
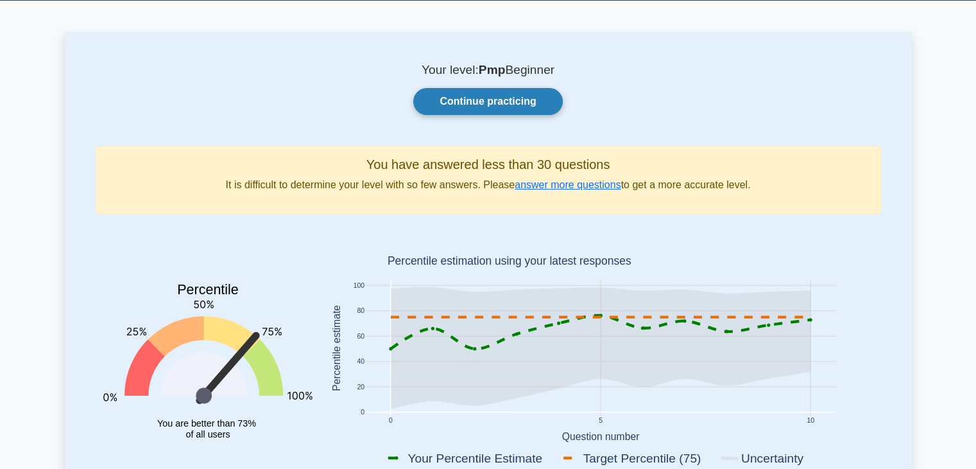
click at [524, 99] on link "Continue practicing" at bounding box center [487, 101] width 149 height 27
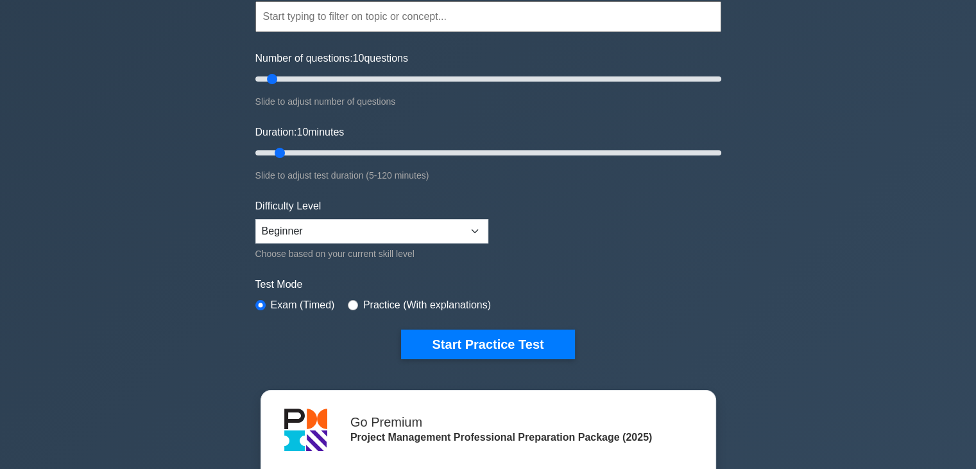
scroll to position [126, 0]
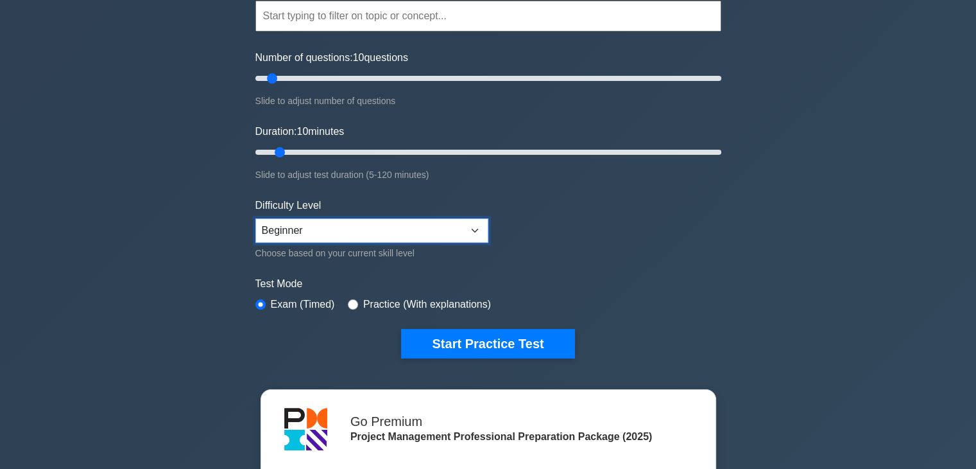
click at [470, 229] on select "Beginner Intermediate Expert" at bounding box center [371, 230] width 233 height 24
click at [539, 263] on form "Topics Scope Management Time Management Cost Management Quality Management Risk…" at bounding box center [488, 159] width 466 height 397
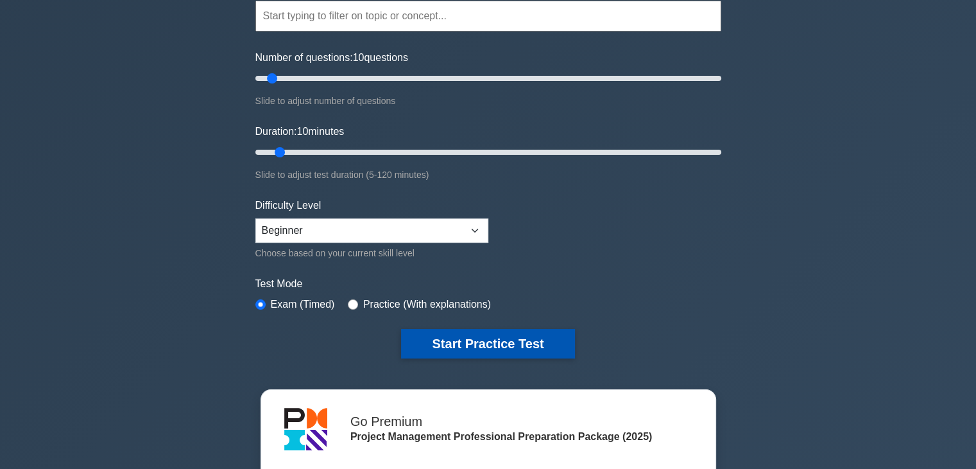
click at [494, 344] on button "Start Practice Test" at bounding box center [487, 344] width 173 height 30
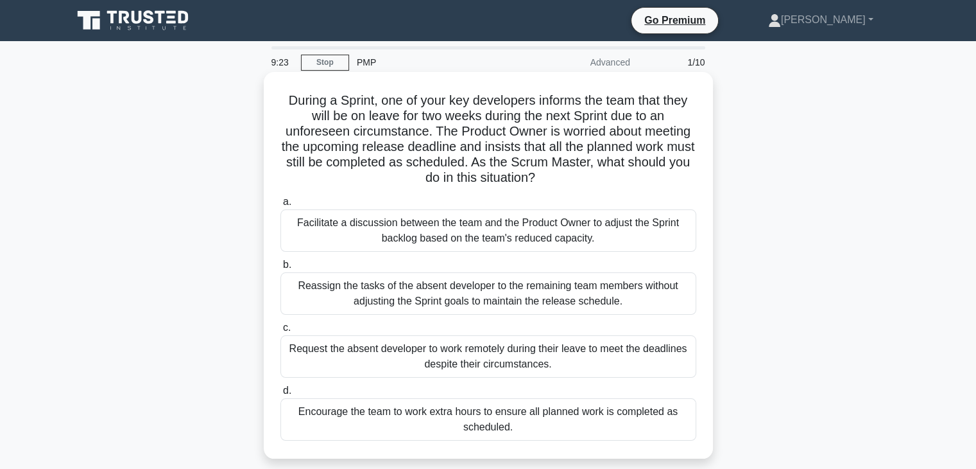
click at [359, 247] on div "Facilitate a discussion between the team and the Product Owner to adjust the Sp…" at bounding box center [489, 230] width 416 height 42
click at [281, 206] on input "a. Facilitate a discussion between the team and the Product Owner to adjust the…" at bounding box center [281, 202] width 0 height 8
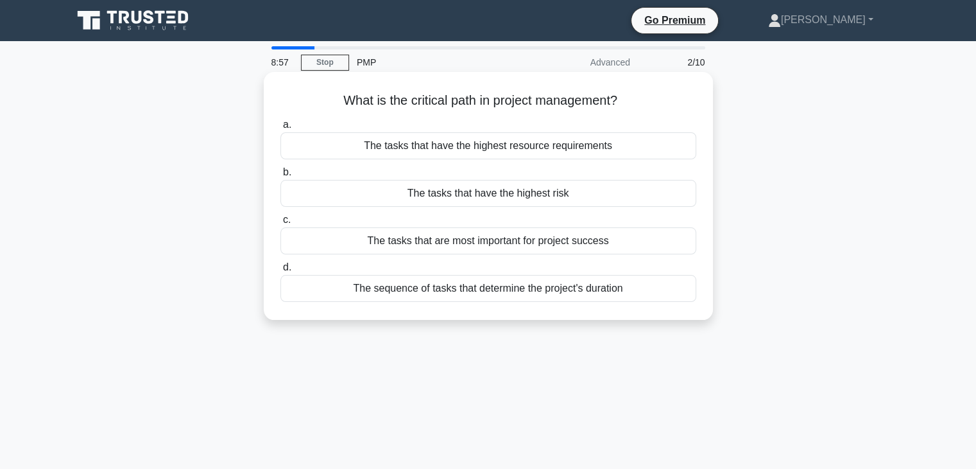
click at [508, 198] on div "The tasks that have the highest risk" at bounding box center [489, 193] width 416 height 27
click at [281, 177] on input "b. The tasks that have the highest risk" at bounding box center [281, 172] width 0 height 8
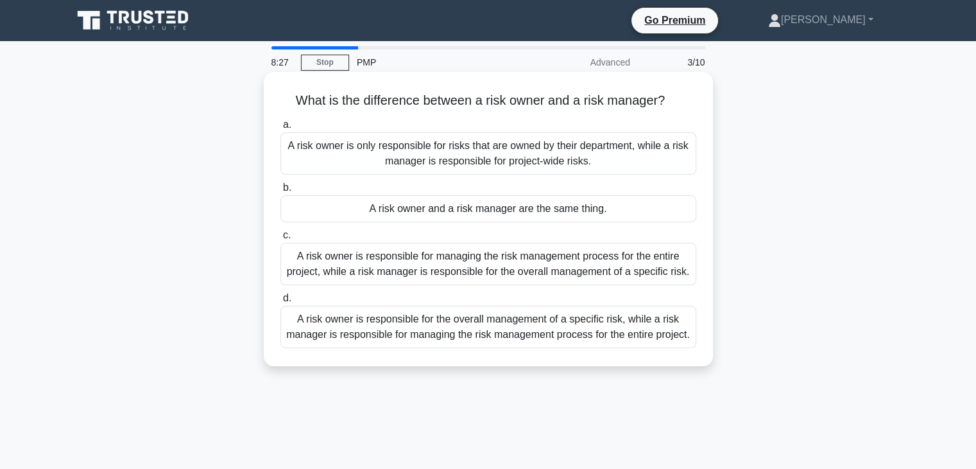
click at [557, 163] on div "A risk owner is only responsible for risks that are owned by their department, …" at bounding box center [489, 153] width 416 height 42
click at [281, 129] on input "a. A risk owner is only responsible for risks that are owned by their departmen…" at bounding box center [281, 125] width 0 height 8
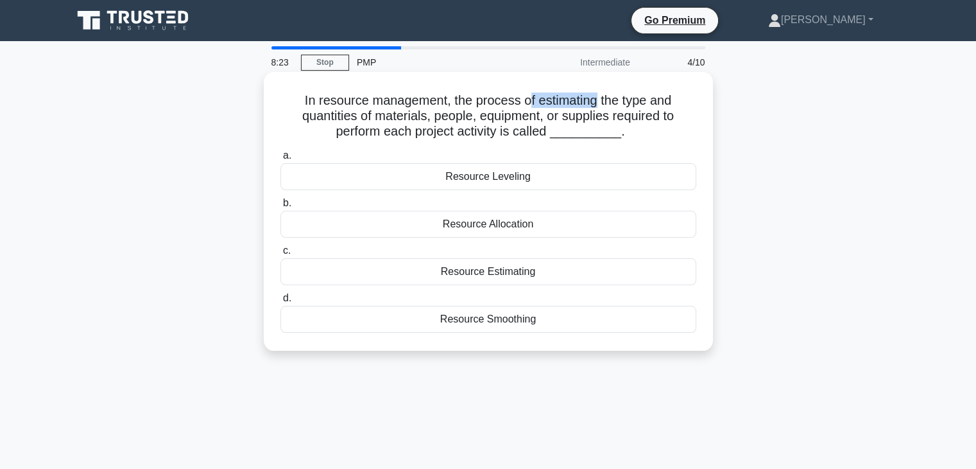
drag, startPoint x: 530, startPoint y: 101, endPoint x: 599, endPoint y: 102, distance: 68.7
click at [599, 102] on h5 "In resource management, the process of estimating the type and quantities of ma…" at bounding box center [488, 116] width 419 height 48
drag, startPoint x: 363, startPoint y: 115, endPoint x: 428, endPoint y: 112, distance: 64.9
click at [428, 112] on h5 "In resource management, the process of estimating the type and quantities of ma…" at bounding box center [488, 116] width 419 height 48
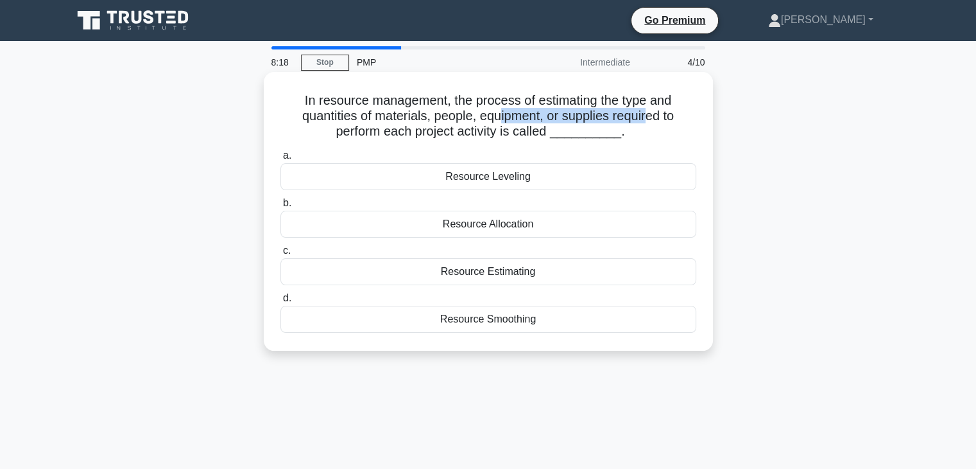
drag, startPoint x: 498, startPoint y: 118, endPoint x: 650, endPoint y: 116, distance: 152.2
click at [650, 116] on h5 "In resource management, the process of estimating the type and quantities of ma…" at bounding box center [488, 116] width 419 height 48
drag, startPoint x: 449, startPoint y: 139, endPoint x: 489, endPoint y: 134, distance: 40.1
click at [489, 134] on h5 "In resource management, the process of estimating the type and quantities of ma…" at bounding box center [488, 116] width 419 height 48
click at [518, 152] on label "a. Resource Leveling" at bounding box center [489, 169] width 416 height 42
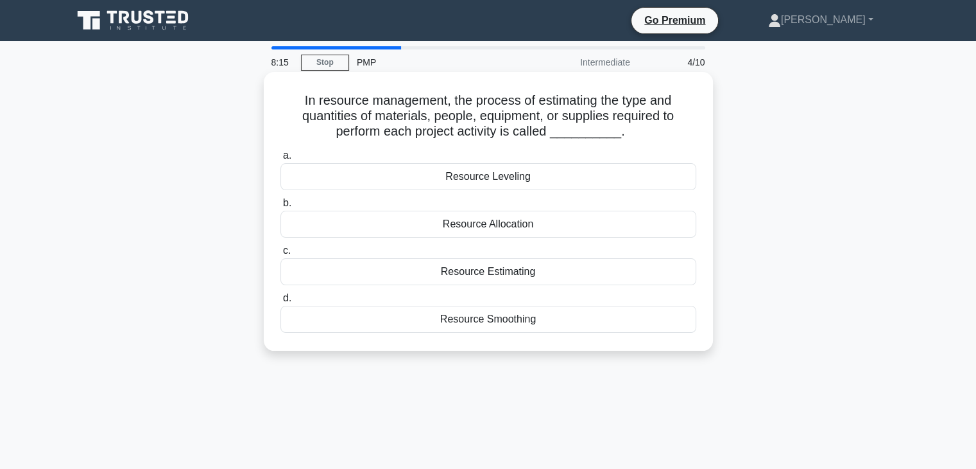
click at [281, 152] on input "a. Resource Leveling" at bounding box center [281, 156] width 0 height 8
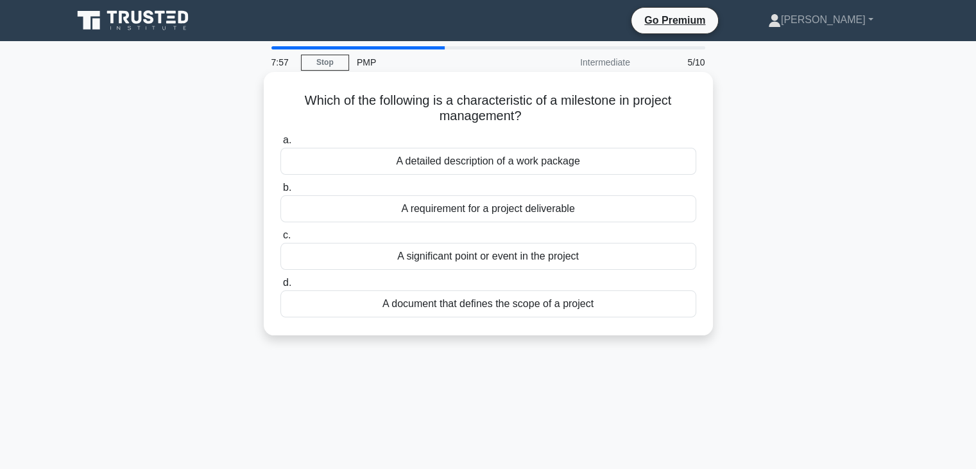
click at [455, 212] on div "A requirement for a project deliverable" at bounding box center [489, 208] width 416 height 27
click at [281, 192] on input "b. A requirement for a project deliverable" at bounding box center [281, 188] width 0 height 8
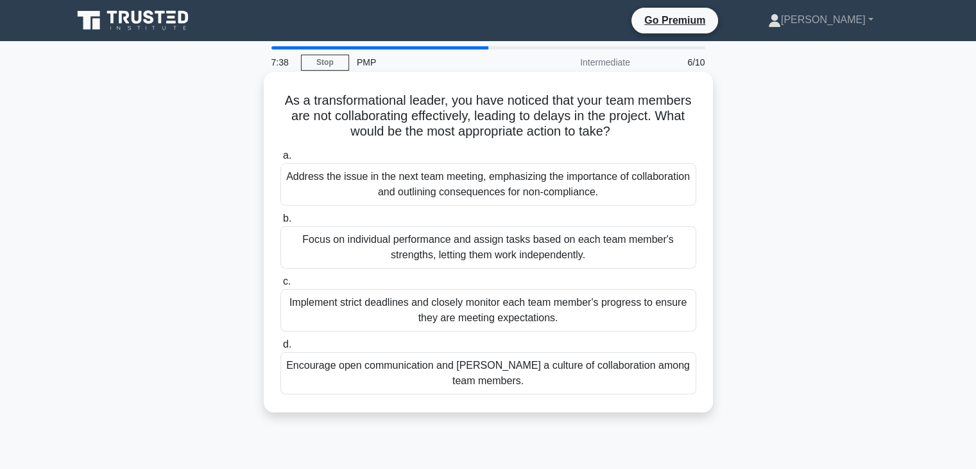
click at [475, 358] on div "Encourage open communication and foster a culture of collaboration among team m…" at bounding box center [489, 373] width 416 height 42
click at [281, 349] on input "d. Encourage open communication and foster a culture of collaboration among tea…" at bounding box center [281, 344] width 0 height 8
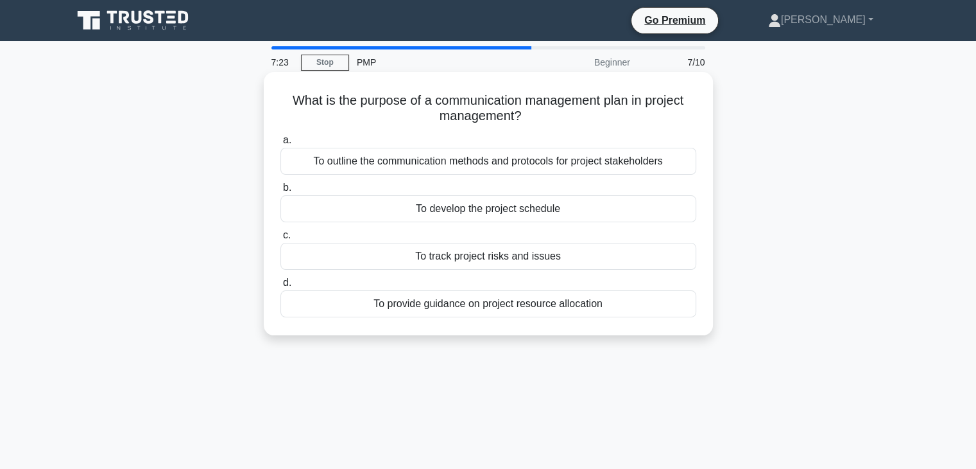
click at [490, 256] on div "To track project risks and issues" at bounding box center [489, 256] width 416 height 27
click at [281, 239] on input "c. To track project risks and issues" at bounding box center [281, 235] width 0 height 8
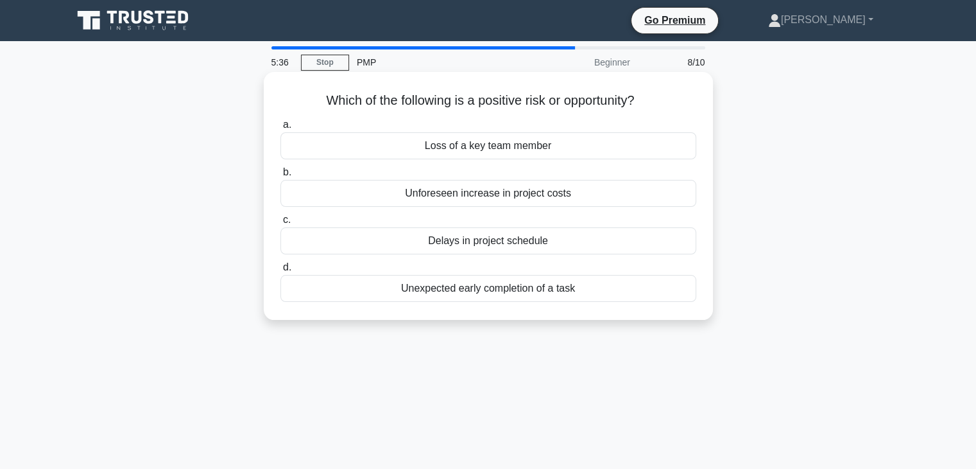
click at [479, 288] on div "Unexpected early completion of a task" at bounding box center [489, 288] width 416 height 27
click at [281, 272] on input "d. Unexpected early completion of a task" at bounding box center [281, 267] width 0 height 8
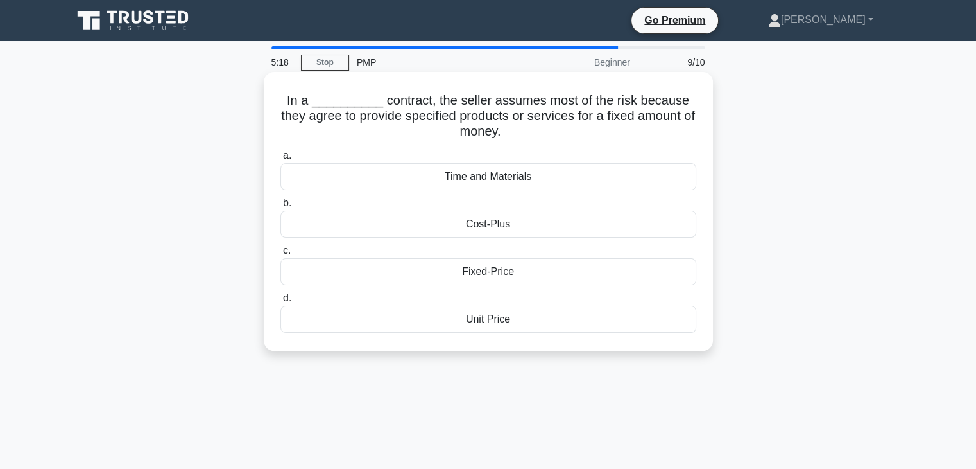
click at [515, 272] on div "Fixed-Price" at bounding box center [489, 271] width 416 height 27
click at [281, 255] on input "c. Fixed-Price" at bounding box center [281, 251] width 0 height 8
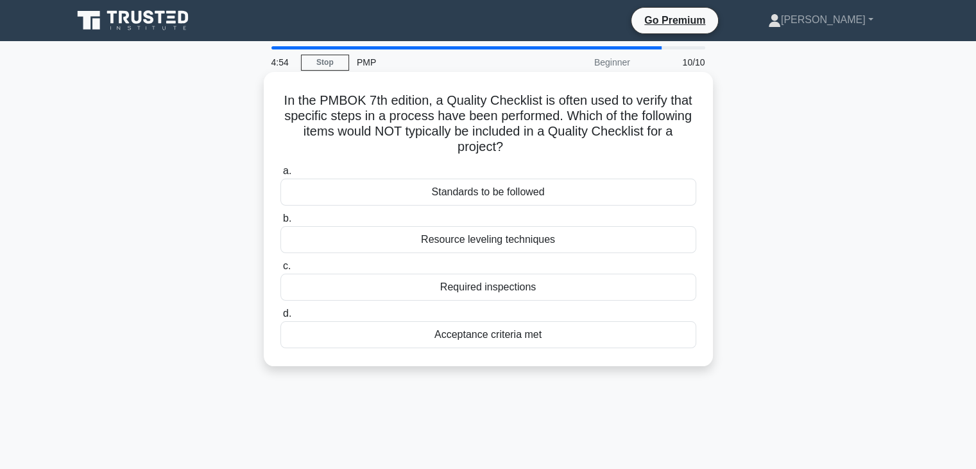
click at [525, 345] on div "Acceptance criteria met" at bounding box center [489, 334] width 416 height 27
click at [281, 318] on input "d. Acceptance criteria met" at bounding box center [281, 313] width 0 height 8
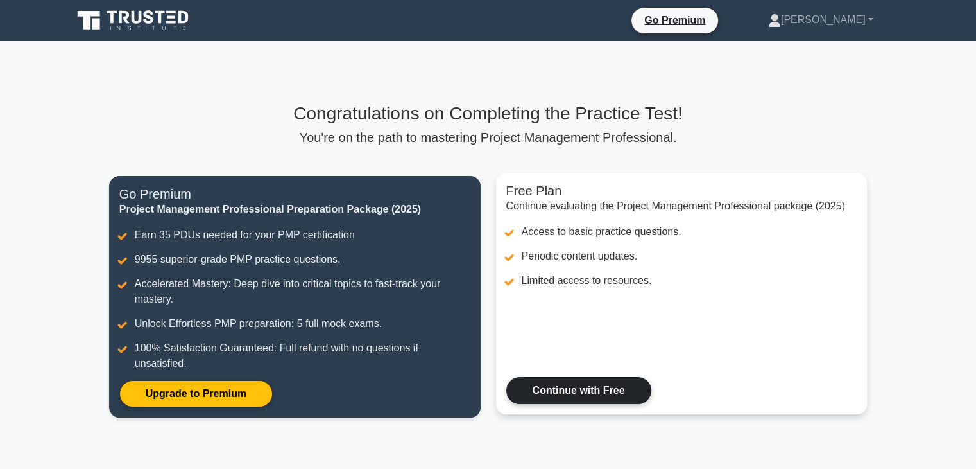
click at [567, 388] on link "Continue with Free" at bounding box center [579, 390] width 145 height 27
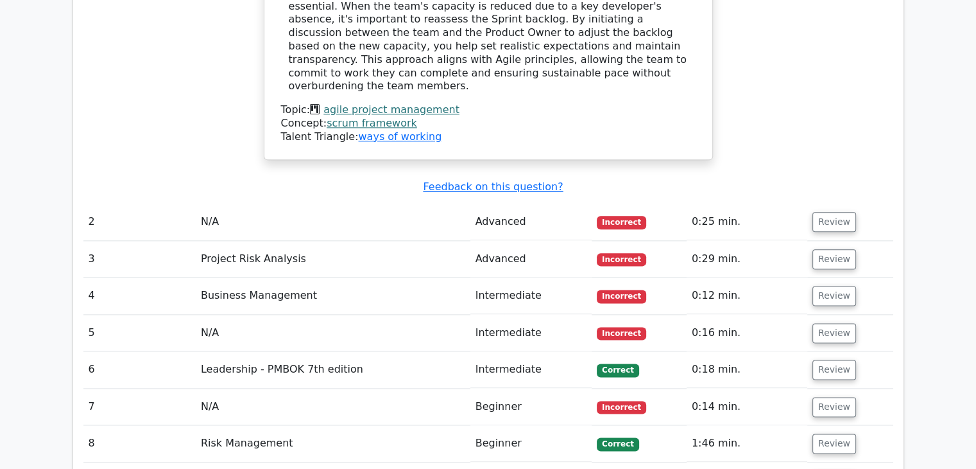
scroll to position [1572, 0]
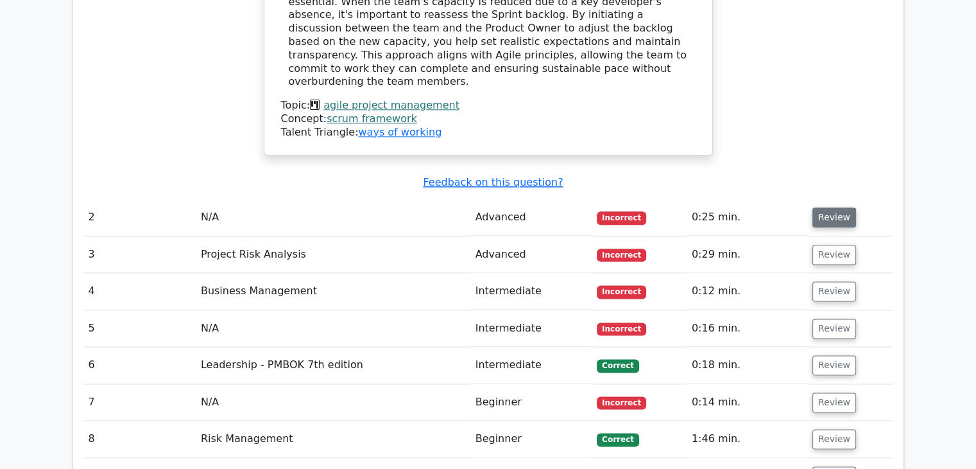
click at [840, 207] on button "Review" at bounding box center [835, 217] width 44 height 20
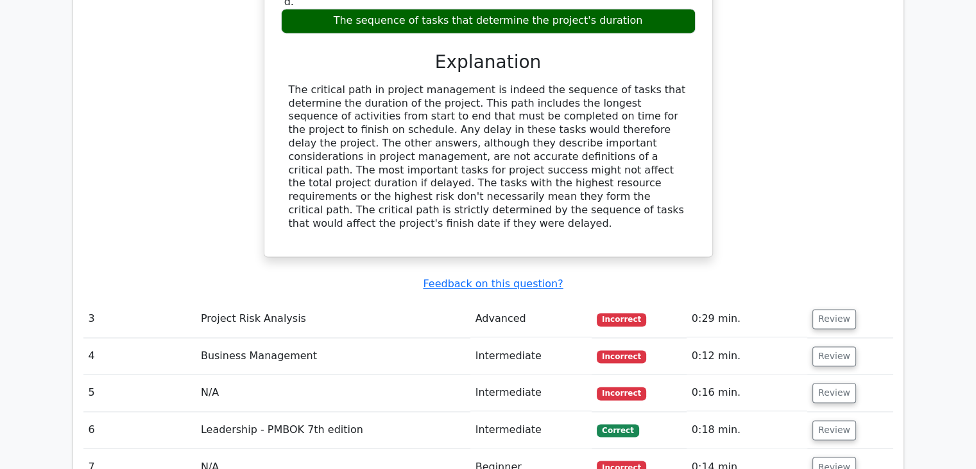
scroll to position [1987, 0]
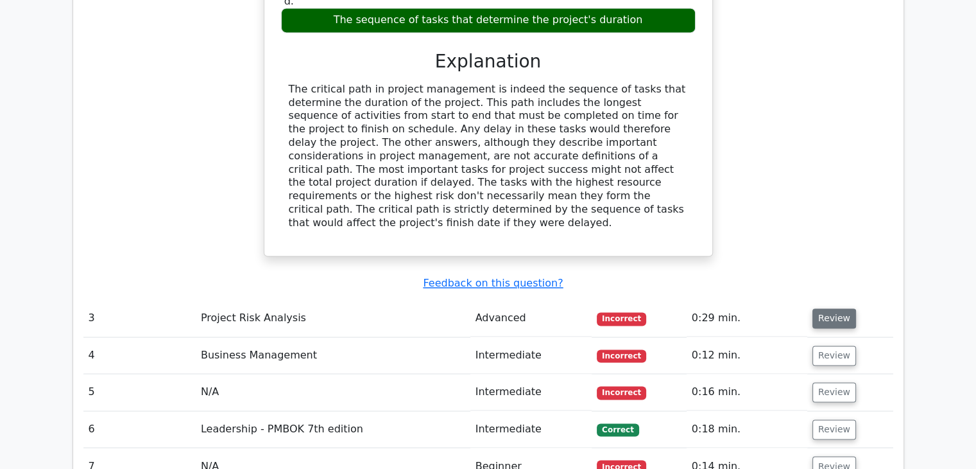
drag, startPoint x: 827, startPoint y: 238, endPoint x: 830, endPoint y: 223, distance: 14.5
click at [830, 300] on td "Review" at bounding box center [851, 318] width 86 height 37
click at [830, 308] on button "Review" at bounding box center [835, 318] width 44 height 20
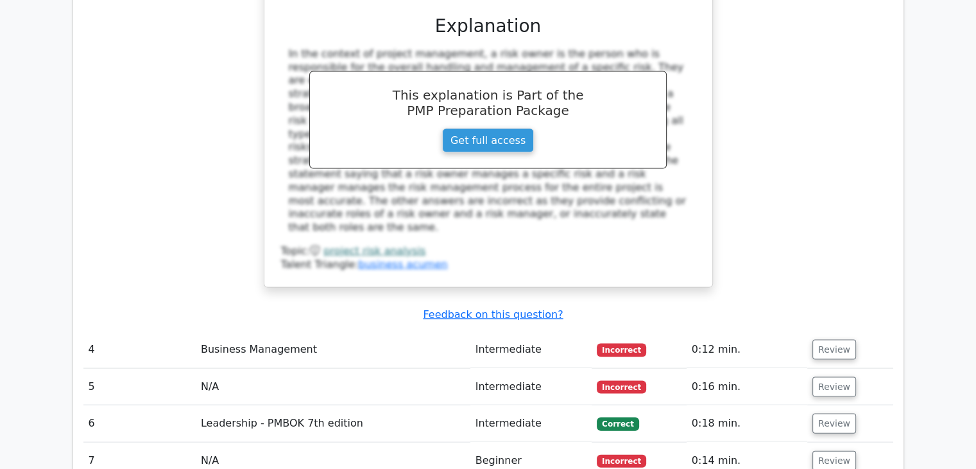
scroll to position [2642, 0]
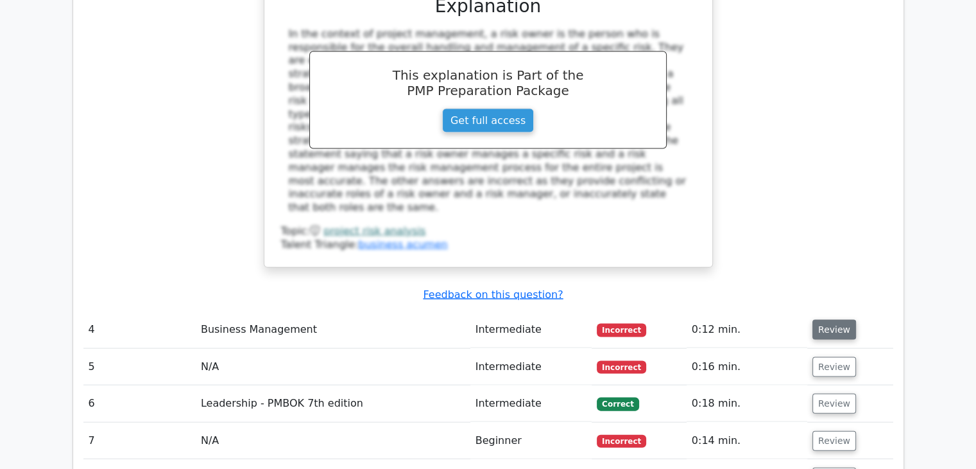
click at [831, 320] on button "Review" at bounding box center [835, 330] width 44 height 20
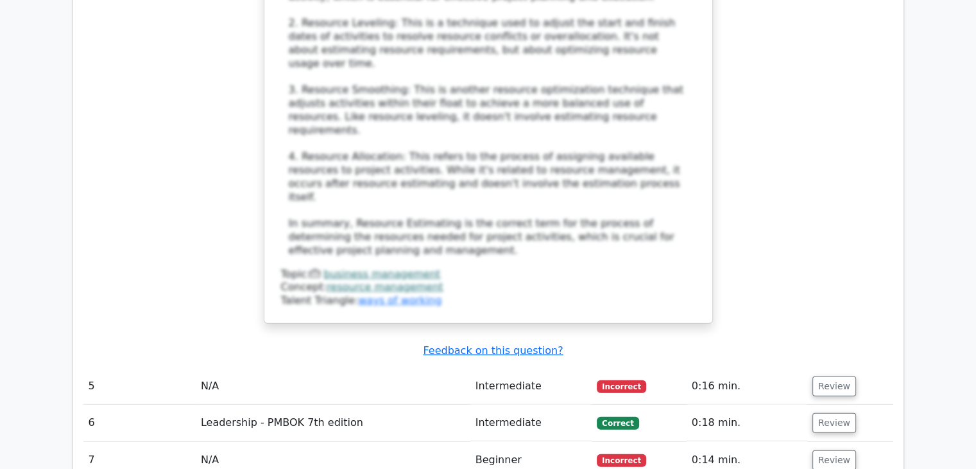
scroll to position [3441, 0]
click at [833, 376] on button "Review" at bounding box center [835, 386] width 44 height 20
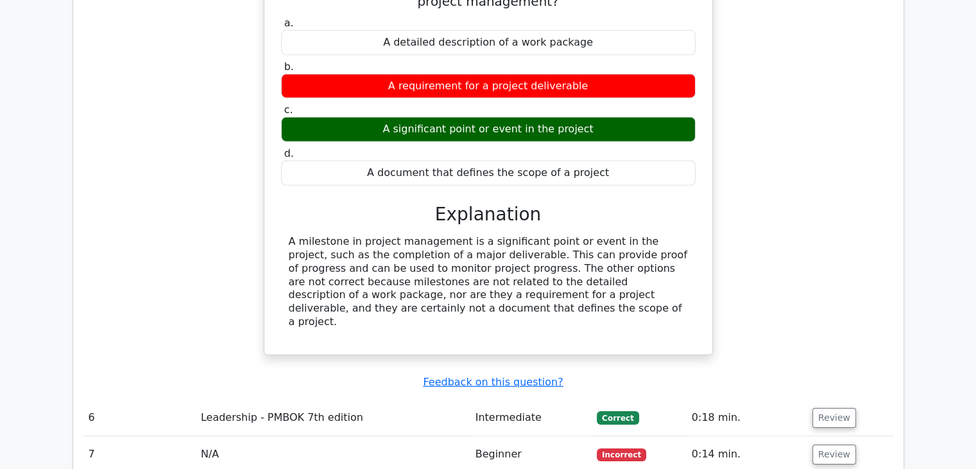
scroll to position [3904, 0]
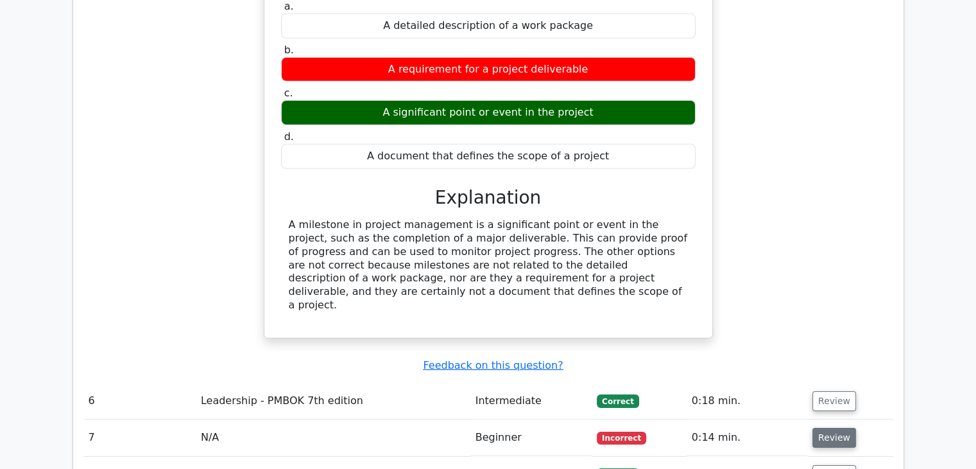
click at [824, 428] on button "Review" at bounding box center [835, 438] width 44 height 20
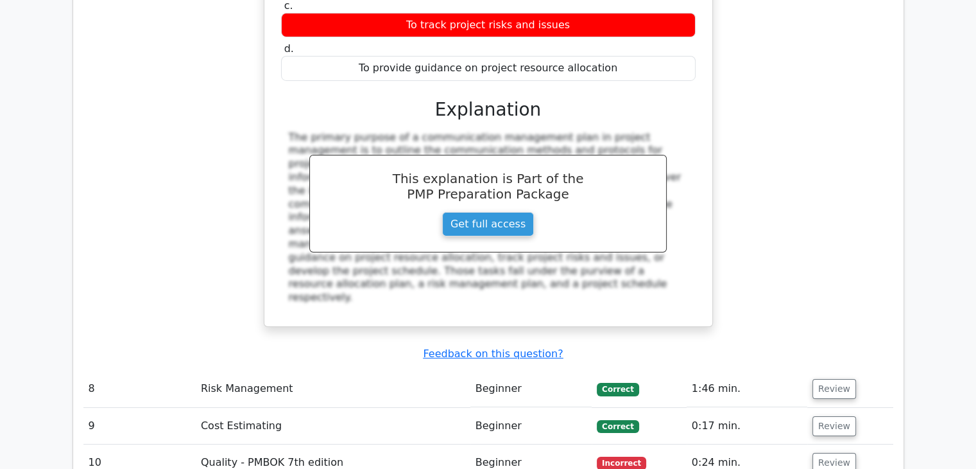
scroll to position [4510, 0]
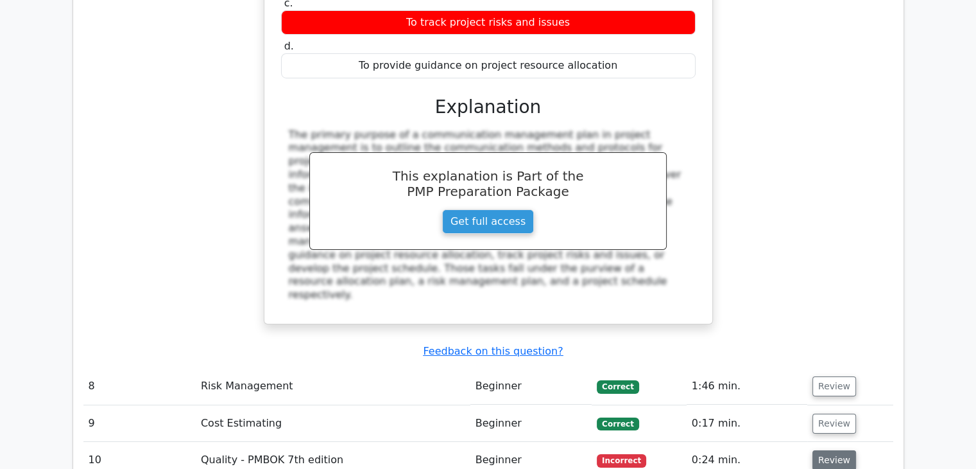
click at [819, 450] on button "Review" at bounding box center [835, 460] width 44 height 20
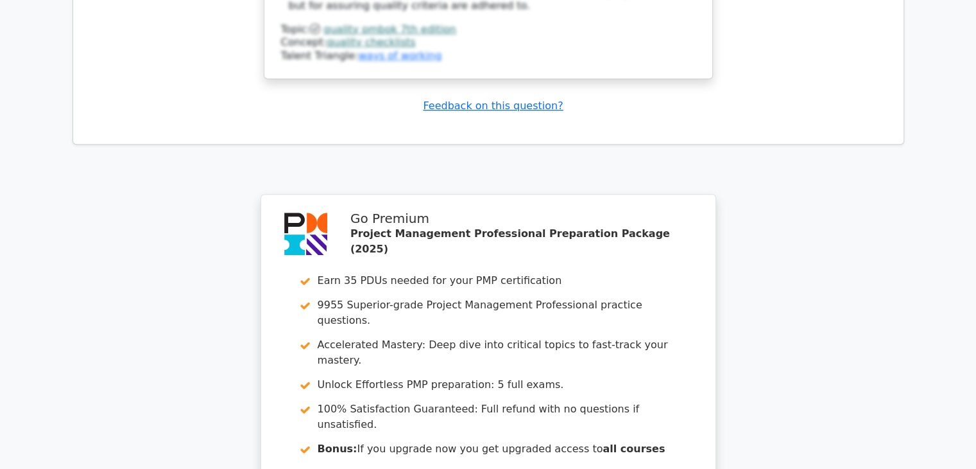
scroll to position [5500, 0]
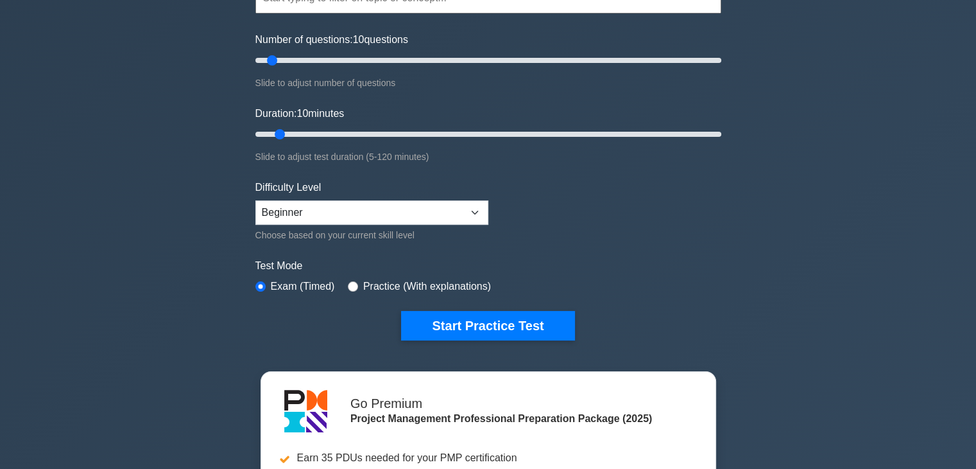
scroll to position [144, 0]
click at [218, 337] on div "Project Management Professional Customize Your Next Practice Test Topics Scope …" at bounding box center [488, 288] width 976 height 783
click at [629, 209] on form "Topics Scope Management Time Management Cost Management Quality Management Risk…" at bounding box center [488, 142] width 466 height 397
click at [156, 160] on div "Project Management Professional Customize Your Next Practice Test Topics Scope …" at bounding box center [488, 288] width 976 height 783
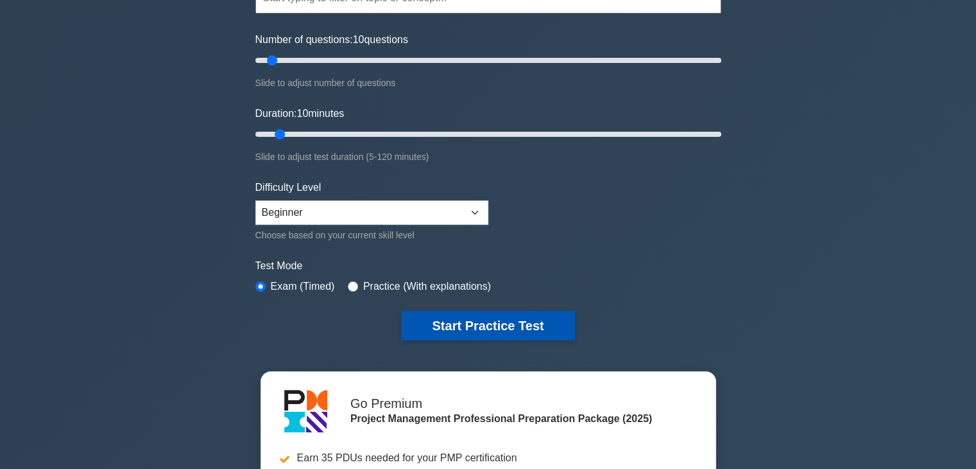
click at [477, 321] on button "Start Practice Test" at bounding box center [487, 326] width 173 height 30
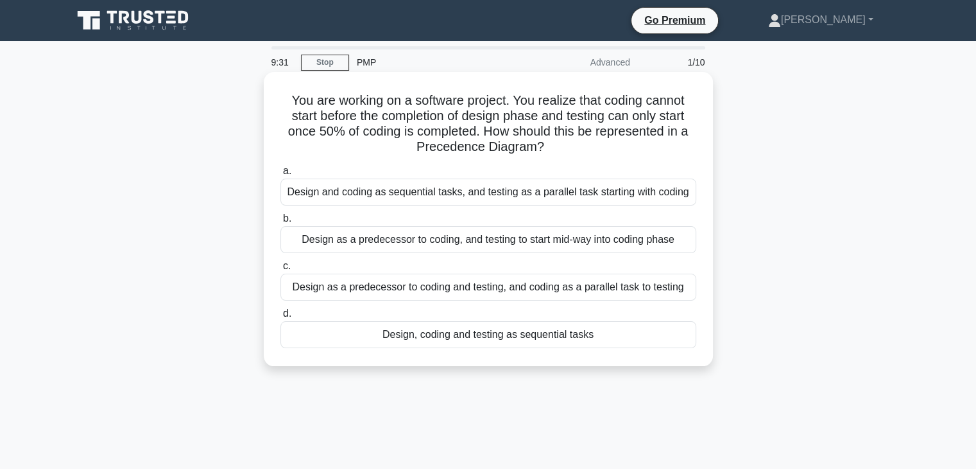
click at [406, 239] on div "Design as a predecessor to coding, and testing to start mid-way into coding pha…" at bounding box center [489, 239] width 416 height 27
click at [281, 223] on input "b. Design as a predecessor to coding, and testing to start mid-way into coding …" at bounding box center [281, 218] width 0 height 8
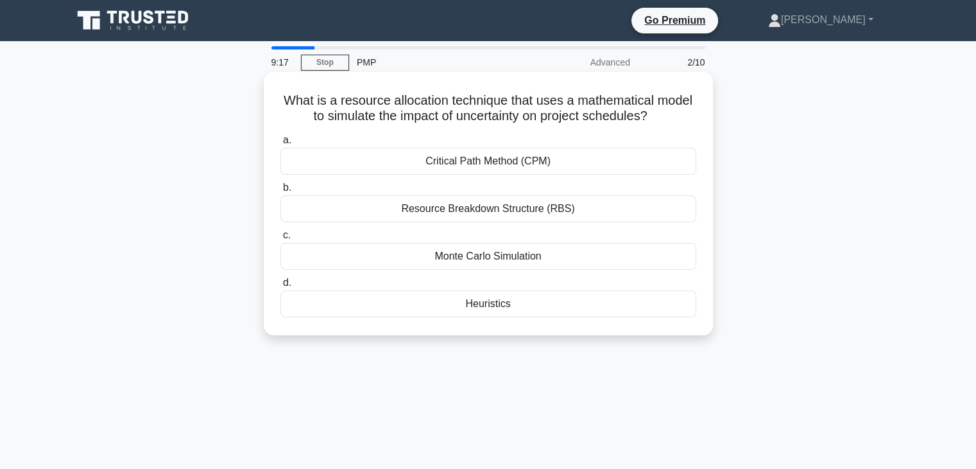
click at [514, 198] on div "Resource Breakdown Structure (RBS)" at bounding box center [489, 208] width 416 height 27
click at [281, 192] on input "b. Resource Breakdown Structure (RBS)" at bounding box center [281, 188] width 0 height 8
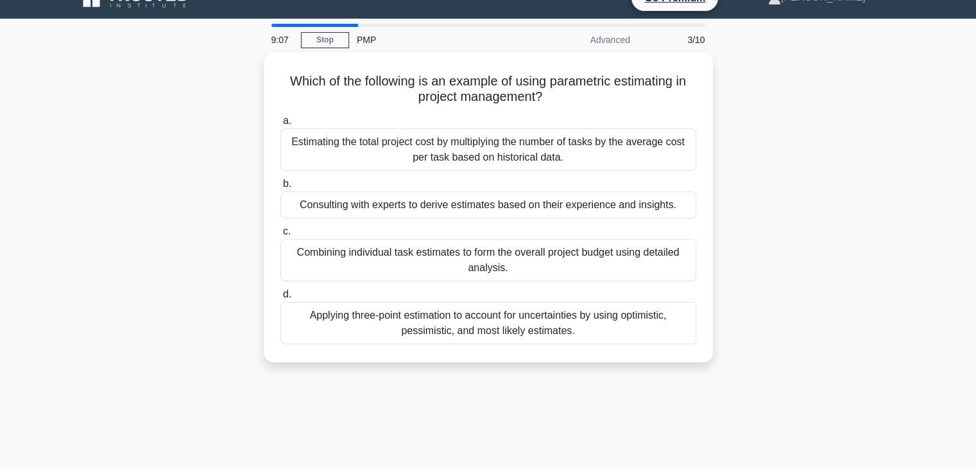
drag, startPoint x: 273, startPoint y: 101, endPoint x: 864, endPoint y: 459, distance: 691.3
click at [863, 460] on div "9:07 Stop PMP Advanced 3/10 Which of the following is an example of using param…" at bounding box center [488, 345] width 847 height 642
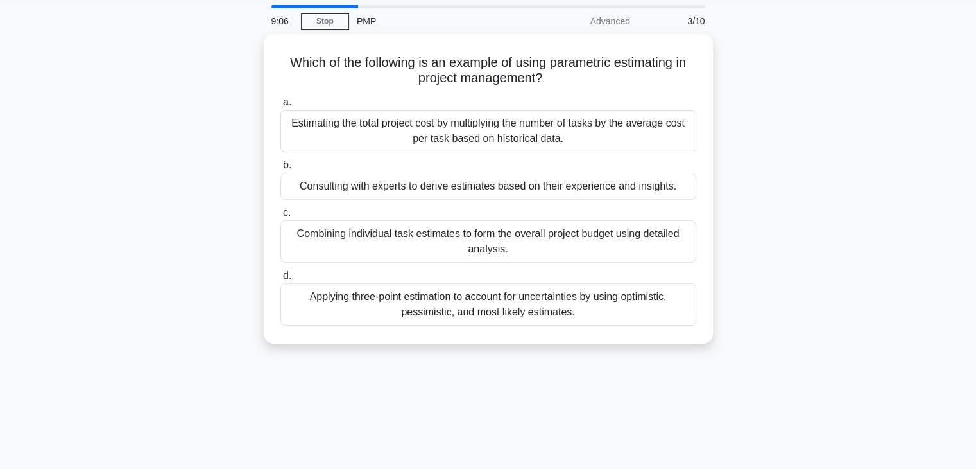
copy div "Which of the following is an example of using parametric estimating in project …"
click at [195, 255] on div "Which of the following is an example of using parametric estimating in project …" at bounding box center [488, 196] width 847 height 325
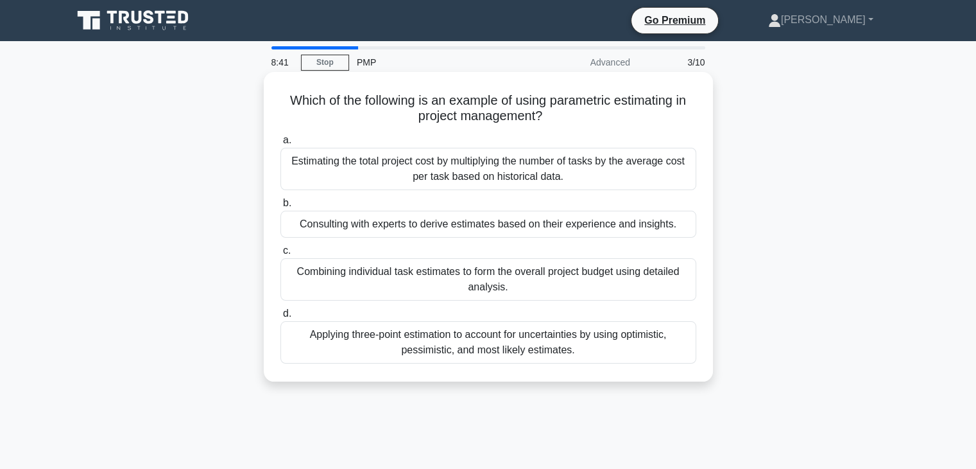
click at [415, 177] on div "Estimating the total project cost by multiplying the number of tasks by the ave…" at bounding box center [489, 169] width 416 height 42
click at [281, 144] on input "a. Estimating the total project cost by multiplying the number of tasks by the …" at bounding box center [281, 140] width 0 height 8
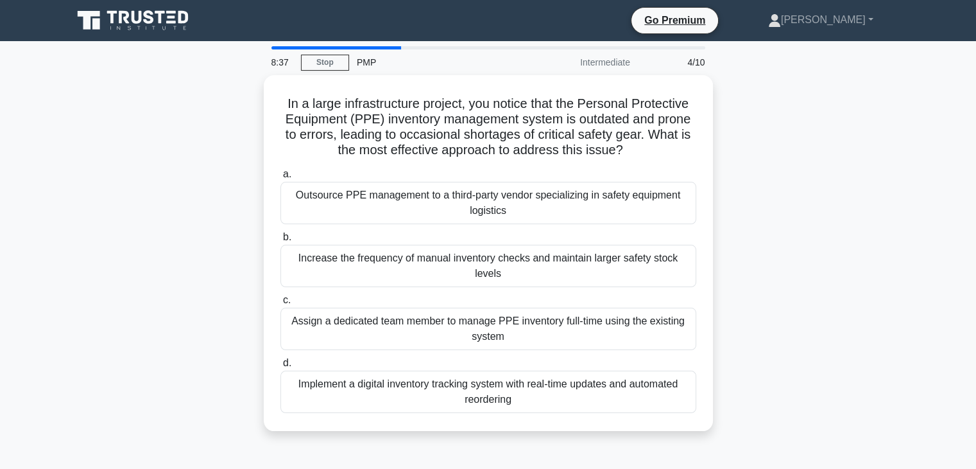
drag, startPoint x: 273, startPoint y: 98, endPoint x: 601, endPoint y: 442, distance: 475.4
click at [601, 442] on div "8:37 Stop PMP Intermediate 4/10 In a large infrastructure project, you notice t…" at bounding box center [488, 367] width 847 height 642
copy div "In a large infrastructure project, you notice that the Personal Protective Equi…"
click at [236, 347] on div "In a large infrastructure project, you notice that the Personal Protective Equi…" at bounding box center [488, 260] width 847 height 371
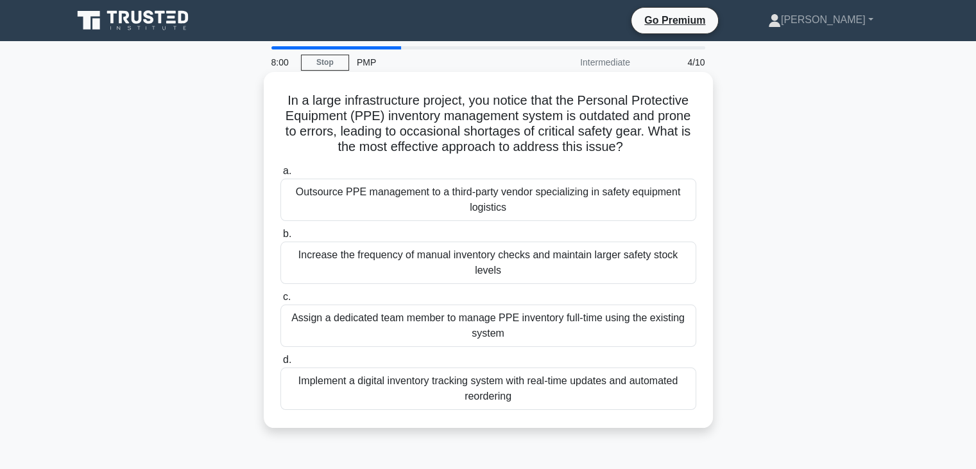
click at [372, 383] on div "Implement a digital inventory tracking system with real-time updates and automa…" at bounding box center [489, 388] width 416 height 42
click at [281, 364] on input "d. Implement a digital inventory tracking system with real-time updates and aut…" at bounding box center [281, 360] width 0 height 8
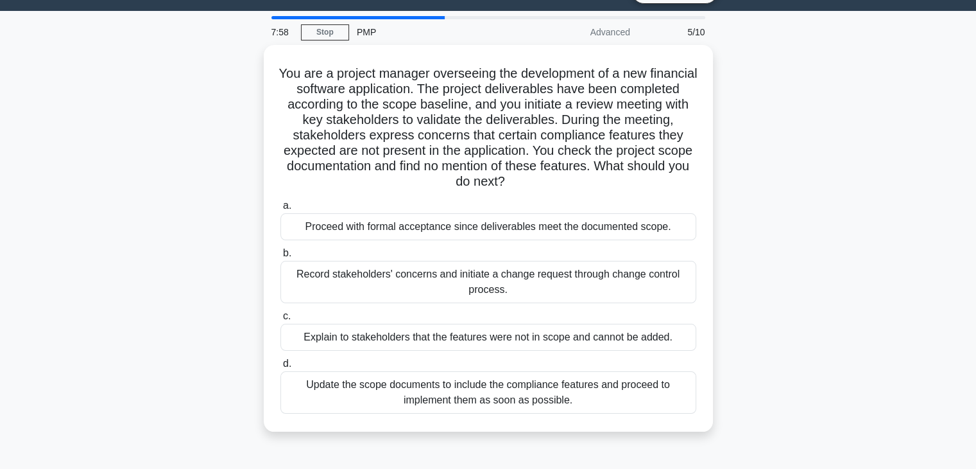
scroll to position [31, 0]
drag, startPoint x: 268, startPoint y: 62, endPoint x: 723, endPoint y: 457, distance: 602.0
click at [723, 457] on div "7:20 Stop PMP Advanced 5/10 You are a project manager overseeing the developmen…" at bounding box center [488, 336] width 847 height 642
copy div "You are a project manager overseeing the development of a new financial softwar…"
click at [207, 273] on div "You are a project manager overseeing the development of a new financial softwar…" at bounding box center [488, 245] width 847 height 402
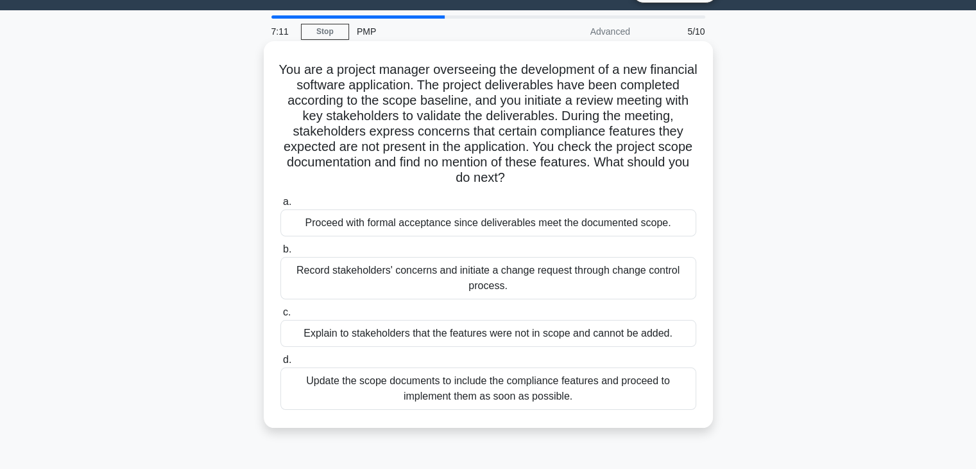
click at [380, 276] on div "Record stakeholders' concerns and initiate a change request through change cont…" at bounding box center [489, 278] width 416 height 42
click at [281, 254] on input "b. Record stakeholders' concerns and initiate a change request through change c…" at bounding box center [281, 249] width 0 height 8
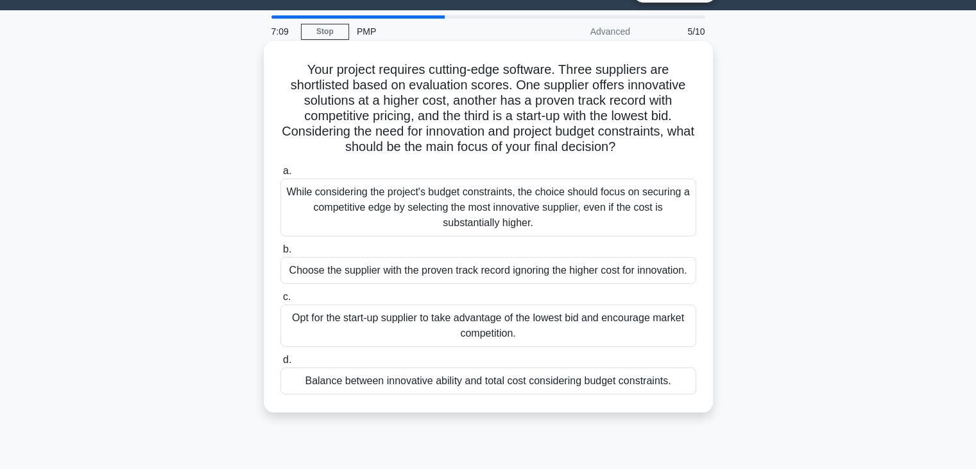
scroll to position [0, 0]
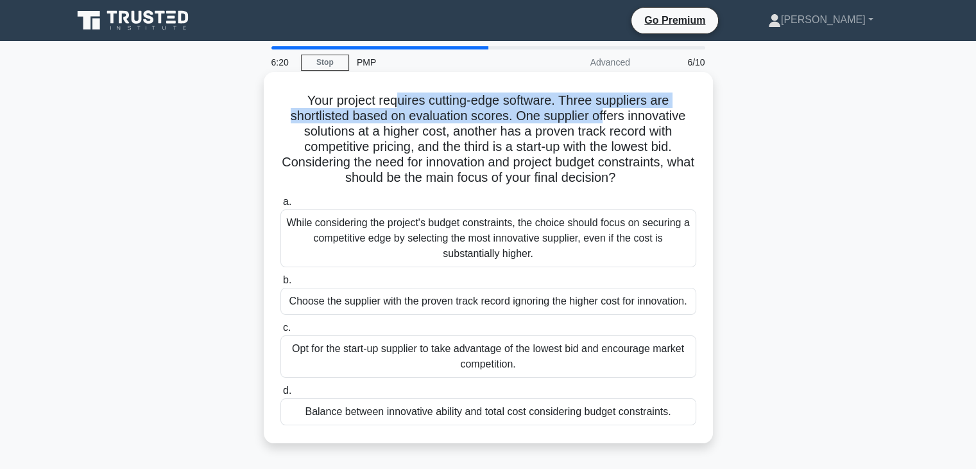
drag, startPoint x: 397, startPoint y: 101, endPoint x: 605, endPoint y: 117, distance: 207.9
click at [605, 117] on h5 "Your project requires cutting-edge software. Three suppliers are shortlisted ba…" at bounding box center [488, 139] width 419 height 94
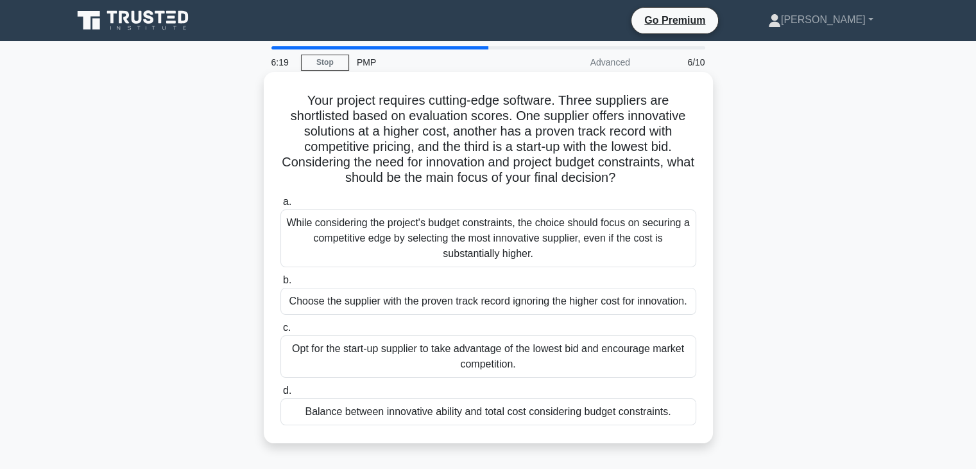
click at [464, 139] on h5 "Your project requires cutting-edge software. Three suppliers are shortlisted ba…" at bounding box center [488, 139] width 419 height 94
drag, startPoint x: 432, startPoint y: 111, endPoint x: 514, endPoint y: 114, distance: 81.6
click at [514, 114] on h5 "Your project requires cutting-edge software. Three suppliers are shortlisted ba…" at bounding box center [488, 139] width 419 height 94
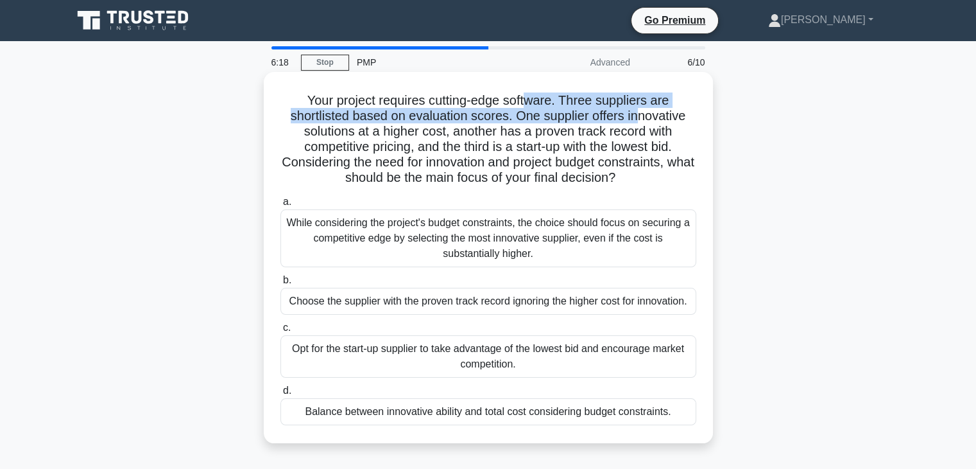
drag, startPoint x: 529, startPoint y: 106, endPoint x: 641, endPoint y: 117, distance: 112.9
click at [641, 117] on h5 "Your project requires cutting-edge software. Three suppliers are shortlisted ba…" at bounding box center [488, 139] width 419 height 94
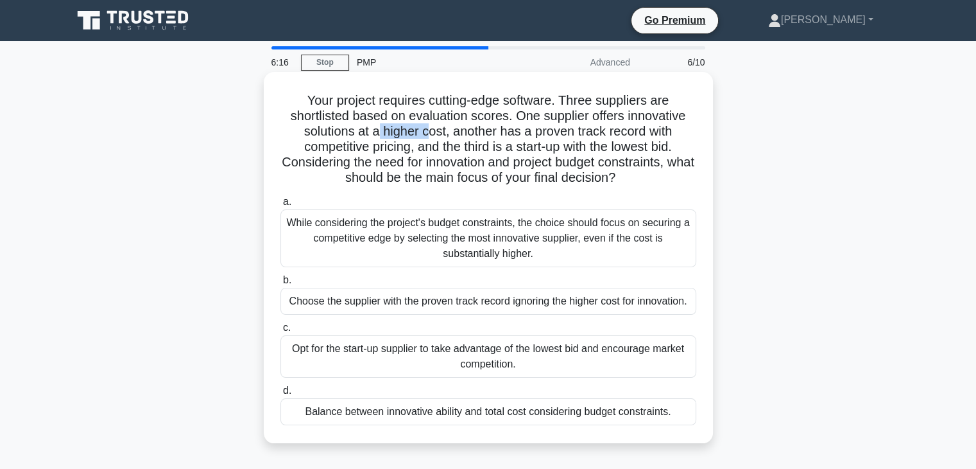
drag, startPoint x: 377, startPoint y: 132, endPoint x: 492, endPoint y: 124, distance: 115.2
click at [431, 130] on h5 "Your project requires cutting-edge software. Three suppliers are shortlisted ba…" at bounding box center [488, 139] width 419 height 94
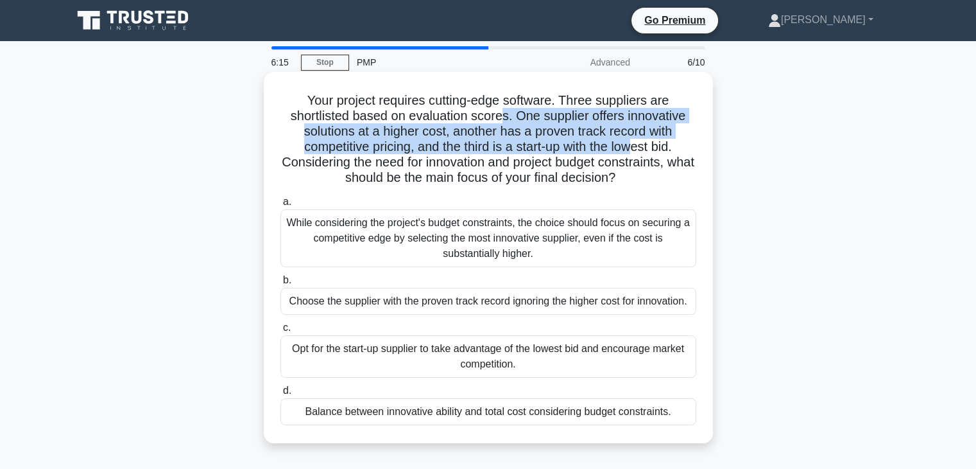
drag, startPoint x: 501, startPoint y: 124, endPoint x: 637, endPoint y: 147, distance: 138.0
click at [636, 148] on h5 "Your project requires cutting-edge software. Three suppliers are shortlisted ba…" at bounding box center [488, 139] width 419 height 94
click at [431, 155] on h5 "Your project requires cutting-edge software. Three suppliers are shortlisted ba…" at bounding box center [488, 139] width 419 height 94
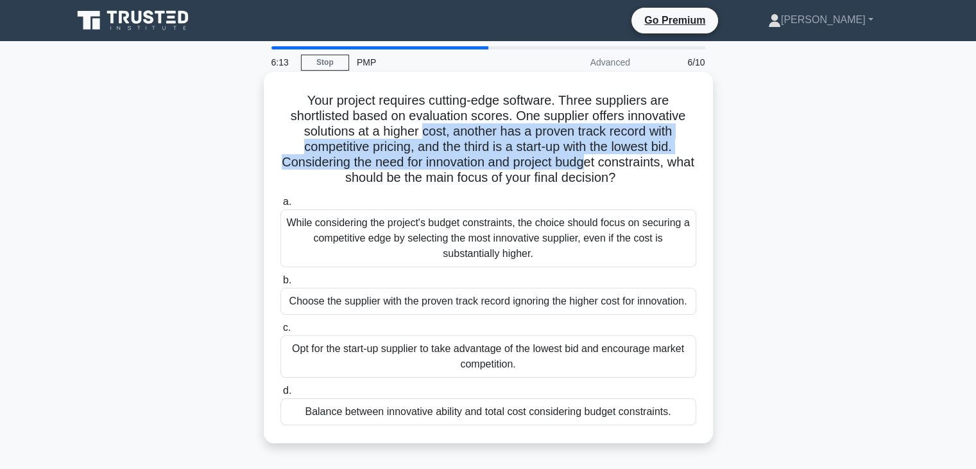
drag, startPoint x: 422, startPoint y: 139, endPoint x: 603, endPoint y: 161, distance: 182.3
click at [603, 161] on h5 "Your project requires cutting-edge software. Three suppliers are shortlisted ba…" at bounding box center [488, 139] width 419 height 94
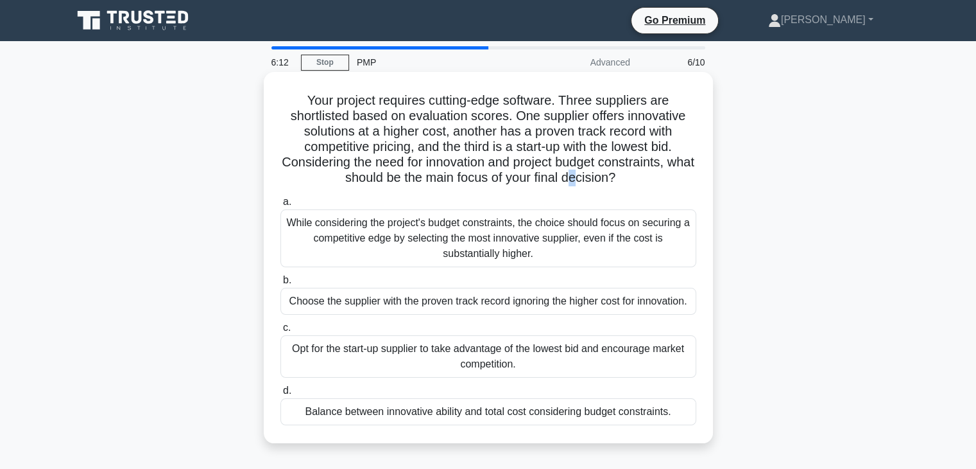
click at [588, 175] on h5 "Your project requires cutting-edge software. Three suppliers are shortlisted ba…" at bounding box center [488, 139] width 419 height 94
click at [414, 163] on h5 "Your project requires cutting-edge software. Three suppliers are shortlisted ba…" at bounding box center [488, 139] width 419 height 94
drag, startPoint x: 415, startPoint y: 162, endPoint x: 642, endPoint y: 180, distance: 227.4
click at [642, 180] on h5 "Your project requires cutting-edge software. Three suppliers are shortlisted ba…" at bounding box center [488, 139] width 419 height 94
click at [631, 180] on icon ".spinner_0XTQ{transform-origin:center;animation:spinner_y6GP .75s linear infini…" at bounding box center [623, 178] width 15 height 15
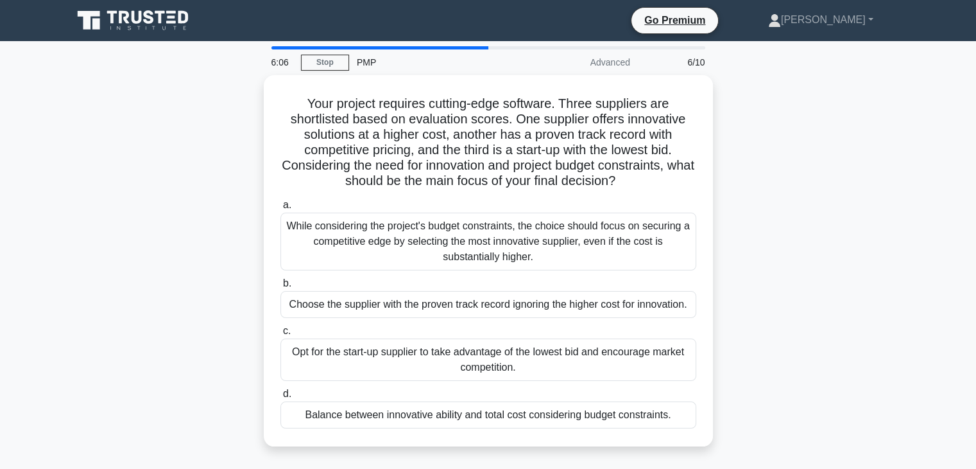
drag, startPoint x: 298, startPoint y: 99, endPoint x: 804, endPoint y: 419, distance: 599.3
click at [754, 419] on div "Your project requires cutting-edge software. Three suppliers are shortlisted ba…" at bounding box center [488, 268] width 847 height 386
copy div "Your project requires cutting-edge software. Three suppliers are shortlisted ba…"
click at [209, 198] on div "Your project requires cutting-edge software. Three suppliers are shortlisted ba…" at bounding box center [488, 268] width 847 height 386
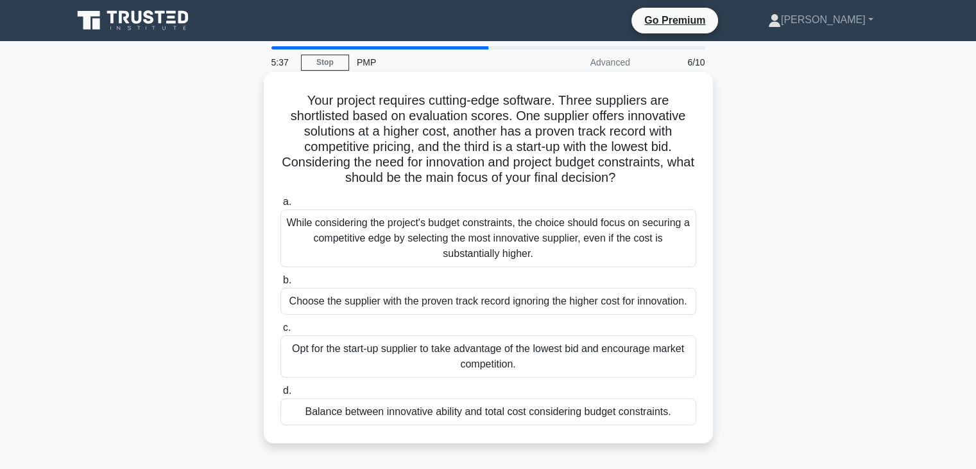
click at [351, 418] on div "Balance between innovative ability and total cost considering budget constraint…" at bounding box center [489, 411] width 416 height 27
click at [281, 395] on input "d. Balance between innovative ability and total cost considering budget constra…" at bounding box center [281, 390] width 0 height 8
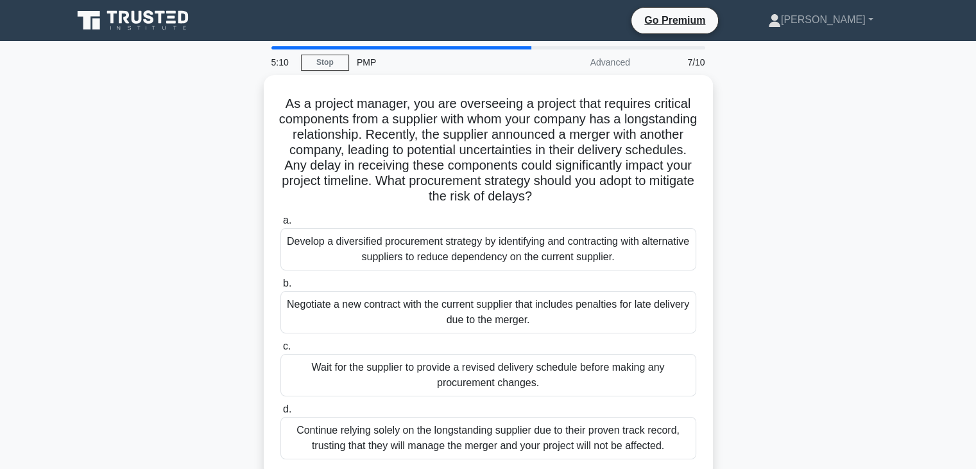
scroll to position [64, 0]
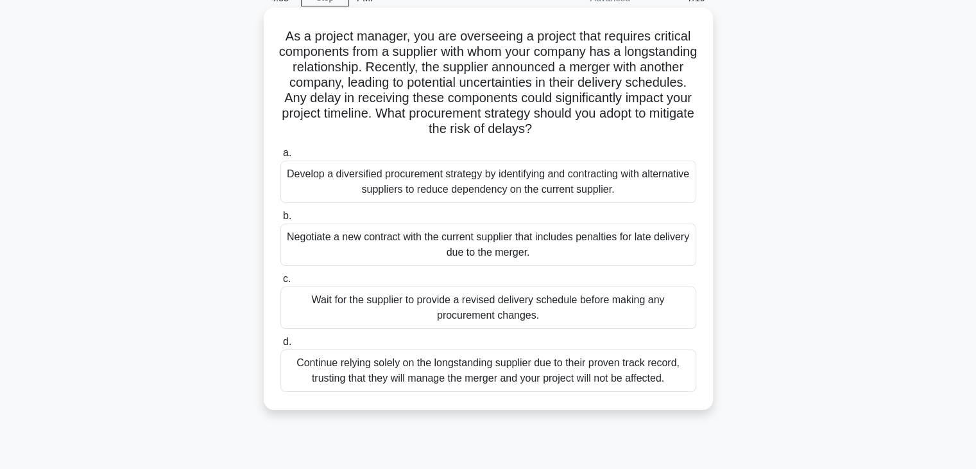
click at [521, 175] on div "Develop a diversified procurement strategy by identifying and contracting with …" at bounding box center [489, 181] width 416 height 42
click at [281, 157] on input "a. Develop a diversified procurement strategy by identifying and contracting wi…" at bounding box center [281, 153] width 0 height 8
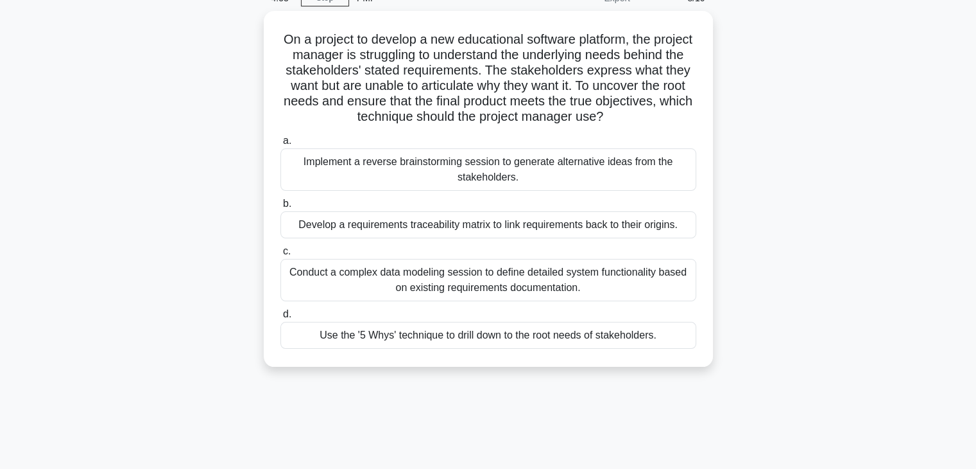
scroll to position [0, 0]
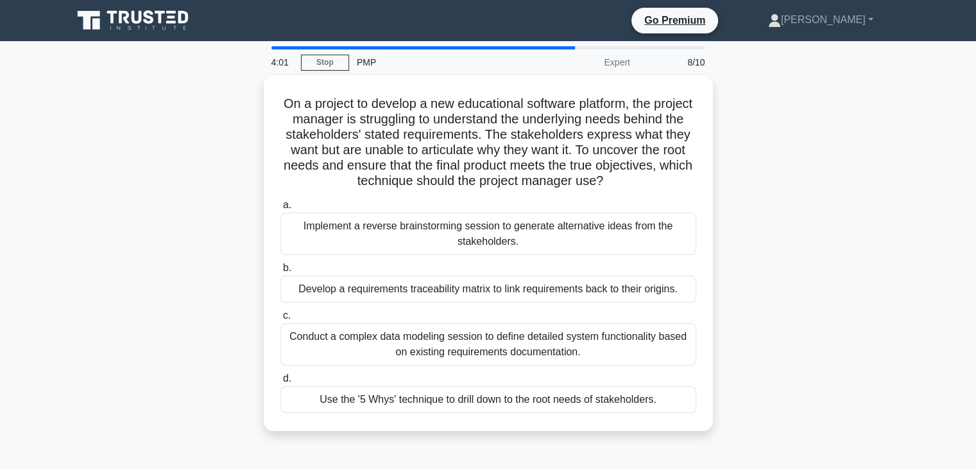
drag, startPoint x: 277, startPoint y: 103, endPoint x: 764, endPoint y: 411, distance: 576.8
click at [764, 411] on div "On a project to develop a new educational software platform, the project manage…" at bounding box center [488, 260] width 847 height 371
copy div "On a project to develop a new educational software platform, the project manage…"
click at [187, 396] on div "On a project to develop a new educational software platform, the project manage…" at bounding box center [488, 260] width 847 height 371
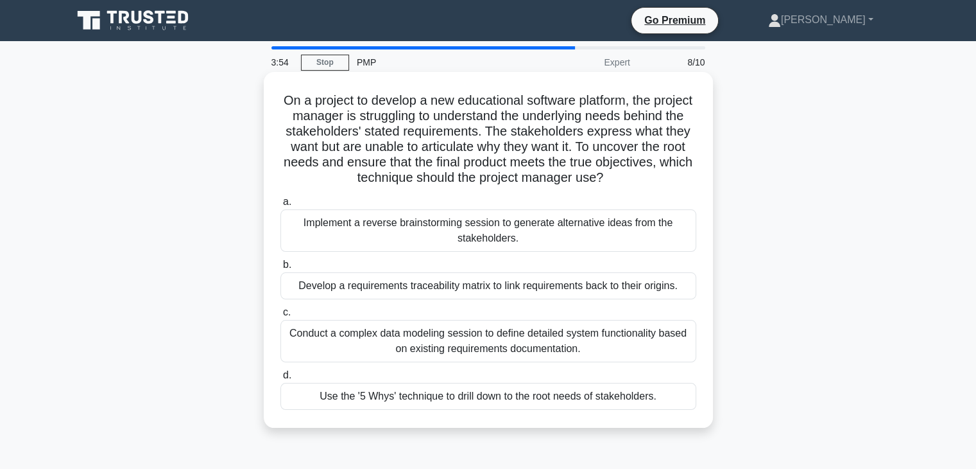
click at [388, 397] on div "Use the '5 Whys' technique to drill down to the root needs of stakeholders." at bounding box center [489, 396] width 416 height 27
click at [281, 379] on input "d. Use the '5 Whys' technique to drill down to the root needs of stakeholders." at bounding box center [281, 375] width 0 height 8
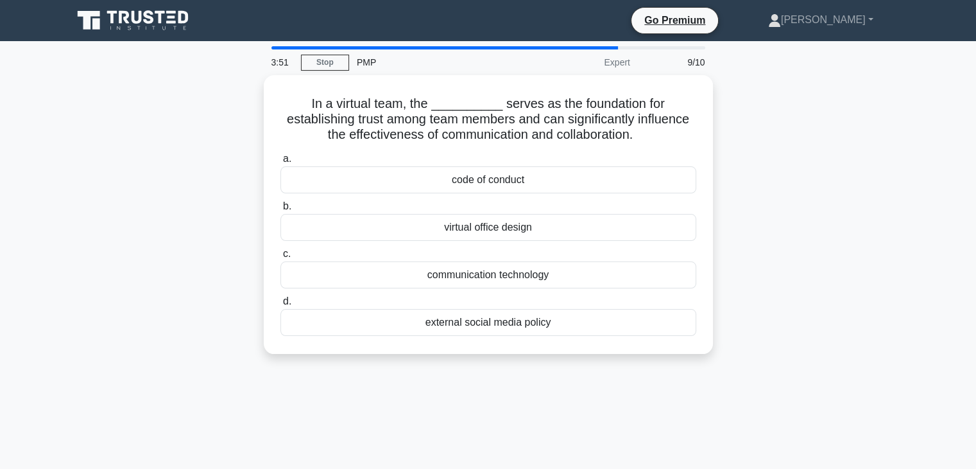
drag, startPoint x: 268, startPoint y: 105, endPoint x: 614, endPoint y: 391, distance: 449.6
click at [614, 391] on div "3:51 Stop PMP Expert 9/10 In a virtual team, the __________ serves as the found…" at bounding box center [488, 367] width 847 height 642
copy div "In a virtual team, the __________ serves as the foundation for establishing tru…"
click at [168, 322] on div "In a virtual team, the __________ serves as the foundation for establishing tru…" at bounding box center [488, 222] width 847 height 294
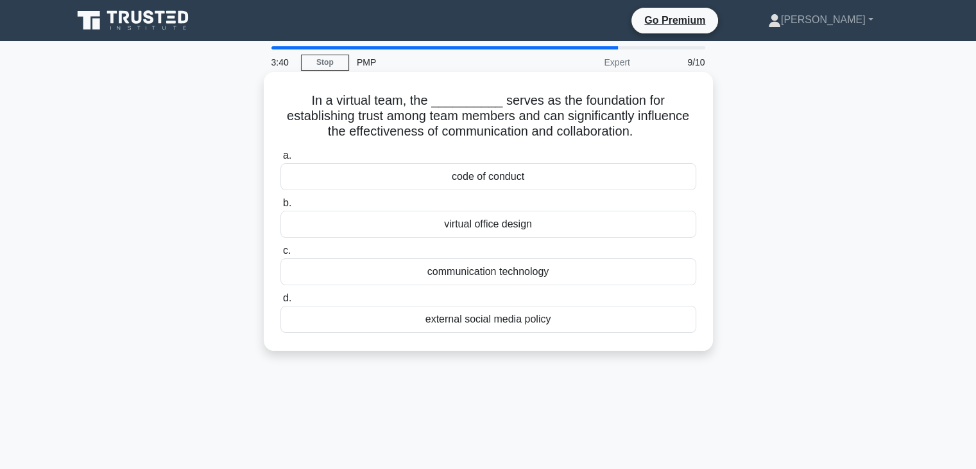
click at [414, 179] on div "code of conduct" at bounding box center [489, 176] width 416 height 27
click at [281, 160] on input "a. code of conduct" at bounding box center [281, 156] width 0 height 8
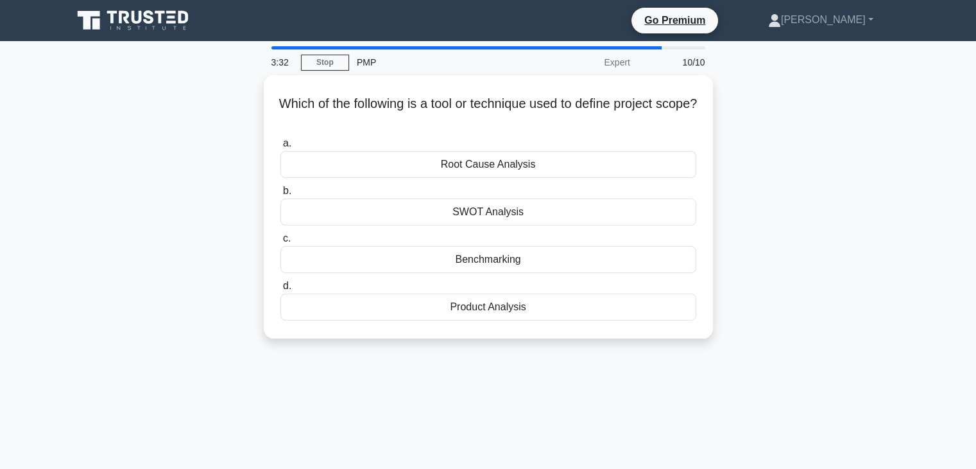
drag, startPoint x: 267, startPoint y: 97, endPoint x: 647, endPoint y: 340, distance: 450.9
click at [647, 340] on div "Which of the following is a tool or technique used to define project scope? .sp…" at bounding box center [488, 214] width 847 height 279
copy div "Which of the following is a tool or technique used to define project scope? .sp…"
click at [469, 396] on div "3:11 Stop PMP Expert 10/10 Which of the following is a tool or technique used t…" at bounding box center [488, 367] width 847 height 642
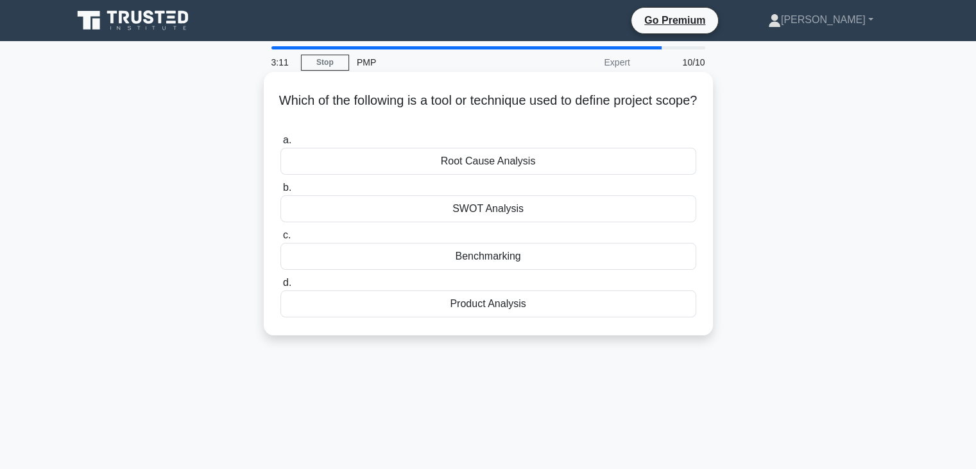
click at [479, 304] on div "Product Analysis" at bounding box center [489, 303] width 416 height 27
click at [281, 287] on input "d. Product Analysis" at bounding box center [281, 283] width 0 height 8
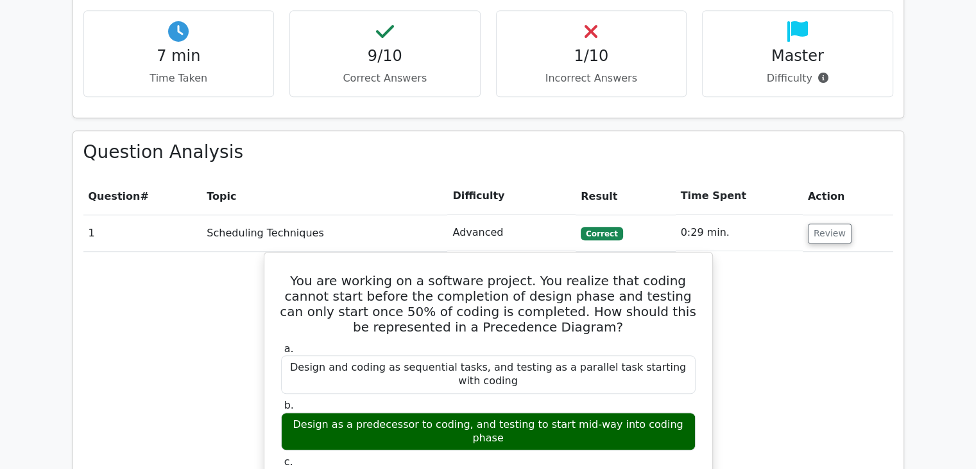
scroll to position [1412, 0]
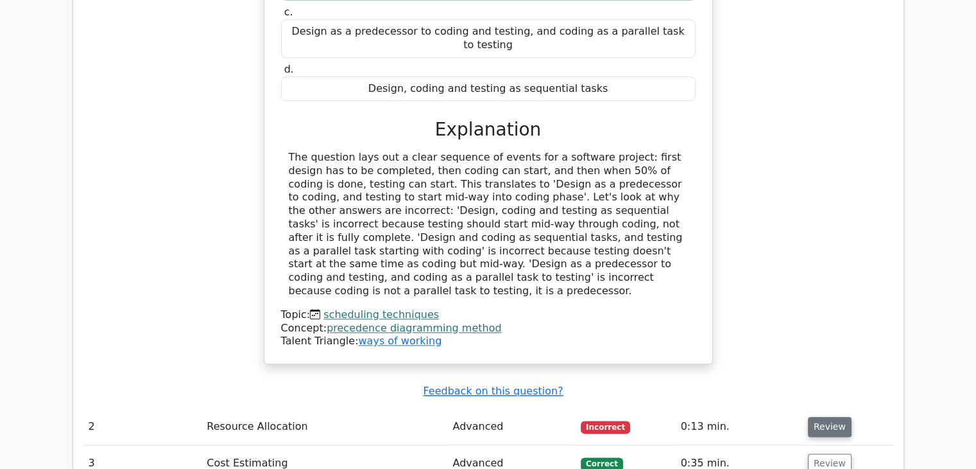
click at [813, 417] on button "Review" at bounding box center [830, 427] width 44 height 20
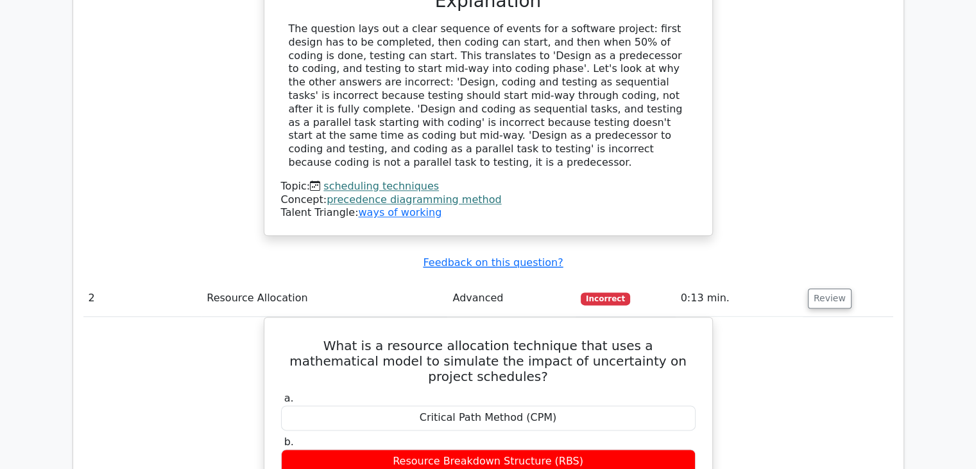
scroll to position [1605, 0]
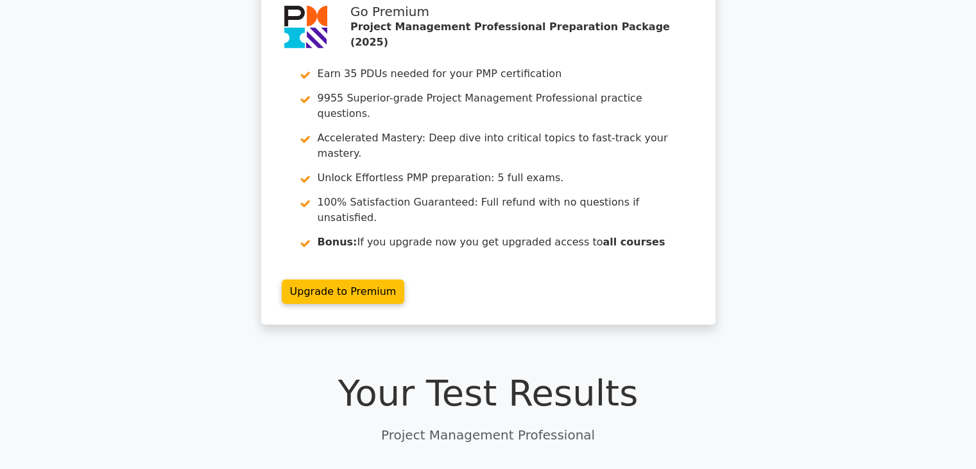
scroll to position [0, 0]
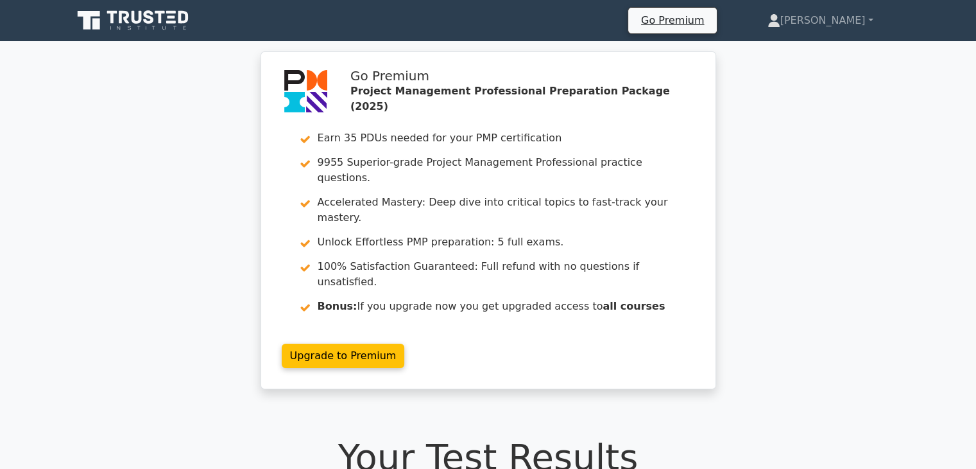
click at [196, 239] on div "Go Premium Project Management Professional Preparation Package (2025) Earn 35 P…" at bounding box center [488, 227] width 976 height 353
